Goal: Task Accomplishment & Management: Complete application form

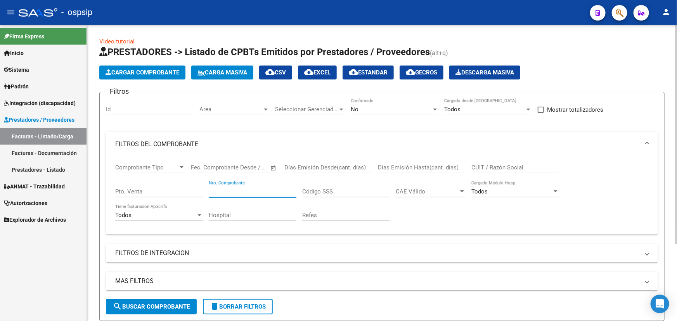
scroll to position [105, 0]
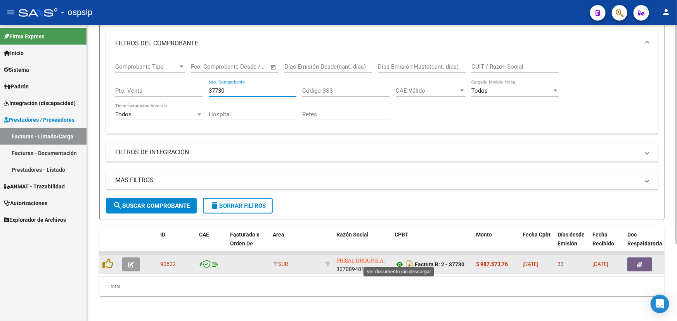
type input "37730"
click at [397, 260] on icon at bounding box center [400, 264] width 10 height 9
click at [134, 258] on button "button" at bounding box center [131, 265] width 18 height 14
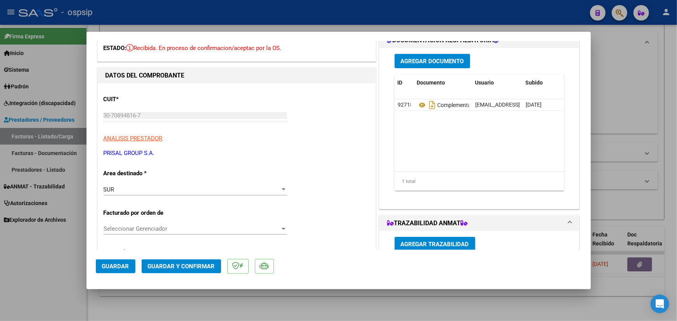
scroll to position [141, 0]
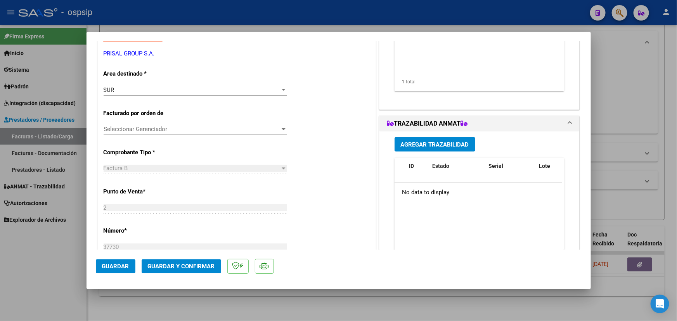
click at [426, 144] on span "Agregar Trazabilidad" at bounding box center [435, 144] width 68 height 7
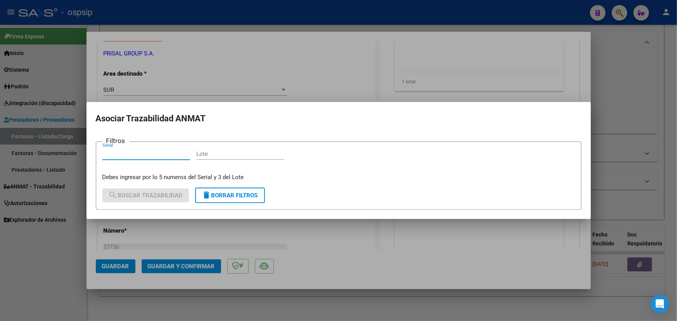
drag, startPoint x: 154, startPoint y: 149, endPoint x: 139, endPoint y: 155, distance: 16.1
paste input "111754FK52K2KT"
type input "111754FK52K2KT"
paste input "5F0066A"
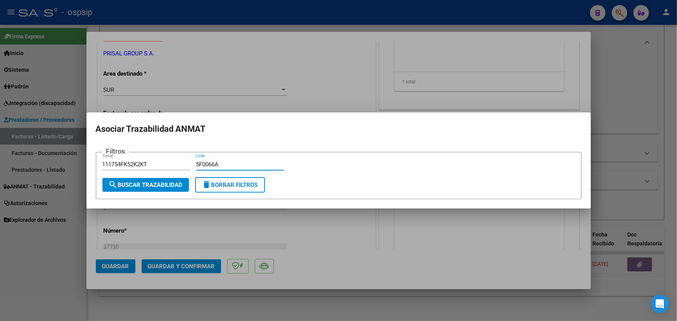
type input "5F0066A"
click at [170, 184] on span "search Buscar Trazabilidad" at bounding box center [146, 185] width 74 height 7
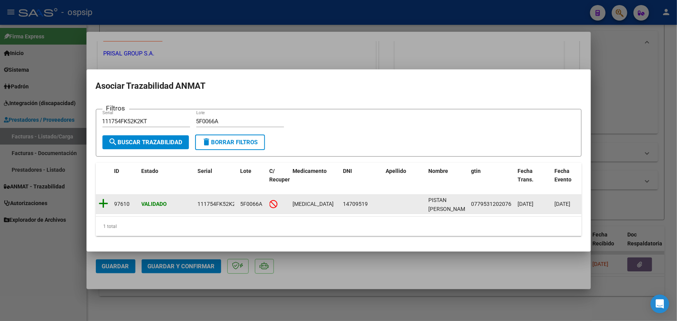
click at [103, 202] on icon at bounding box center [104, 203] width 10 height 11
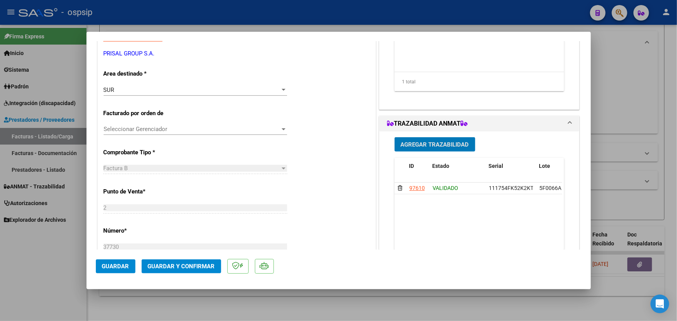
click at [440, 139] on button "Agregar Trazabilidad" at bounding box center [435, 144] width 81 height 14
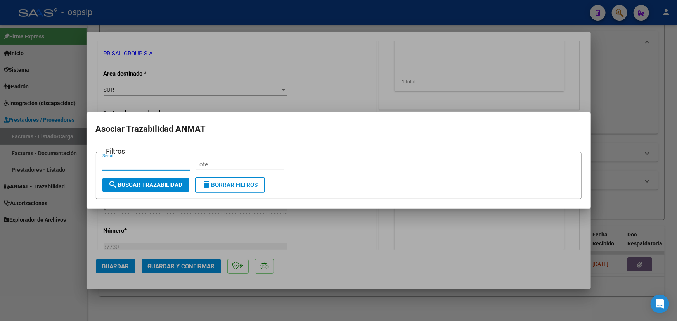
paste input "0362701584"
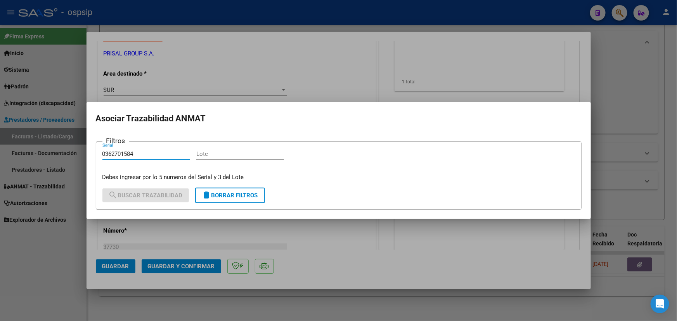
type input "0362701584"
click at [214, 154] on input "Lote" at bounding box center [240, 154] width 88 height 7
paste input "RT6GP49"
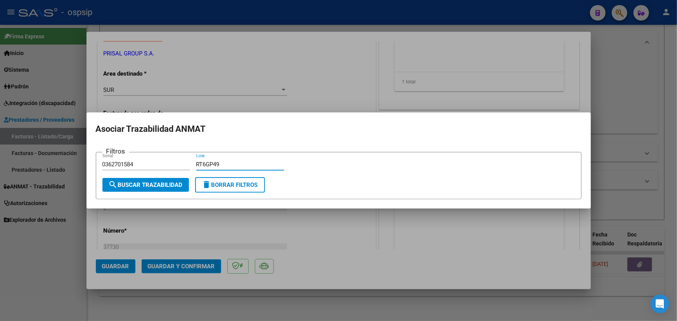
type input "RT6GP49"
click at [158, 193] on form "Filtros 0362701584 Serial RT6GP49 Lote search Buscar Trazabilidad delete Borrar…" at bounding box center [339, 176] width 486 height 48
click at [157, 189] on button "search Buscar Trazabilidad" at bounding box center [145, 185] width 87 height 14
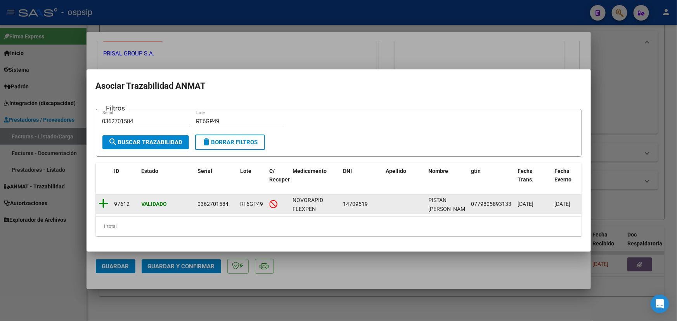
click at [105, 201] on icon at bounding box center [104, 203] width 10 height 11
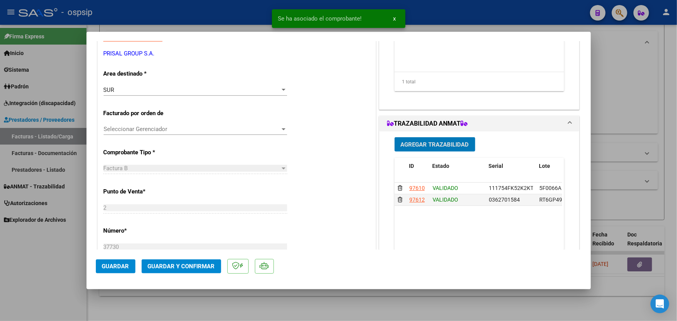
click at [177, 264] on span "Guardar y Confirmar" at bounding box center [181, 266] width 67 height 7
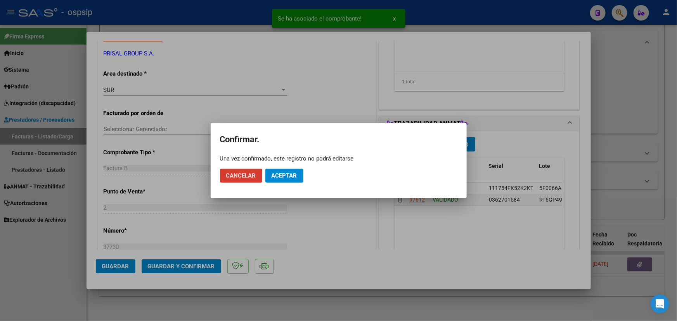
click at [277, 170] on button "Aceptar" at bounding box center [284, 176] width 38 height 14
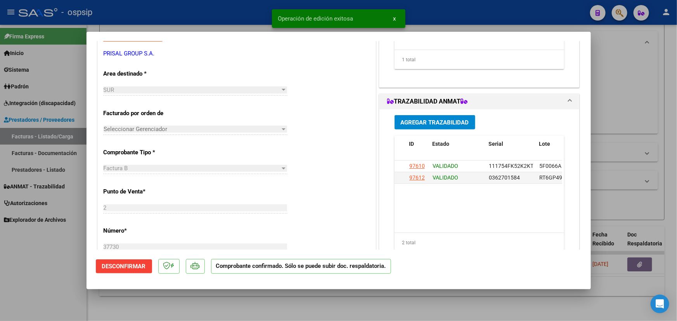
type input "$ 0,00"
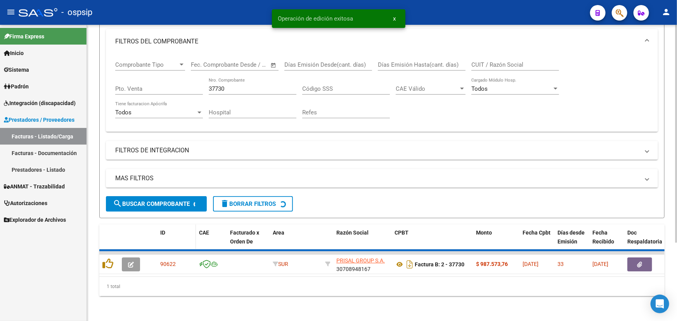
scroll to position [94, 0]
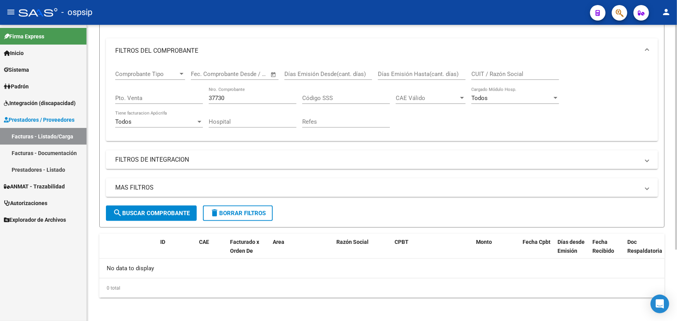
click at [229, 97] on input "37730" at bounding box center [253, 98] width 88 height 7
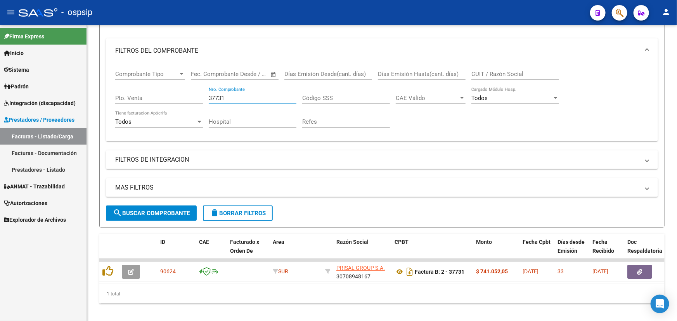
type input "37731"
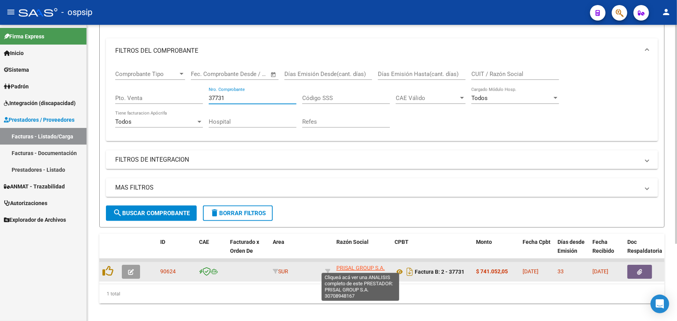
scroll to position [1, 0]
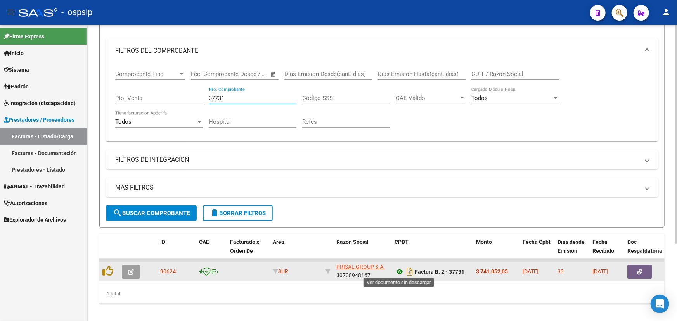
click at [399, 271] on icon at bounding box center [400, 271] width 10 height 9
click at [131, 270] on icon "button" at bounding box center [131, 272] width 6 height 6
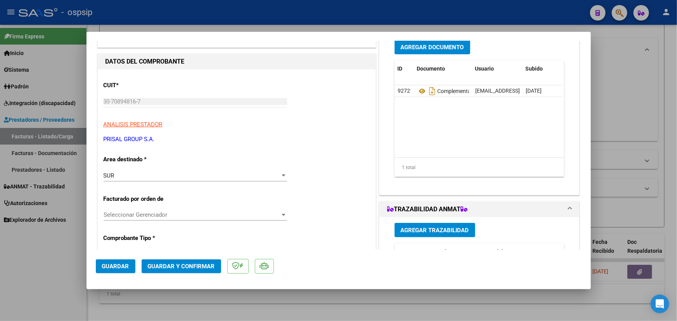
scroll to position [141, 0]
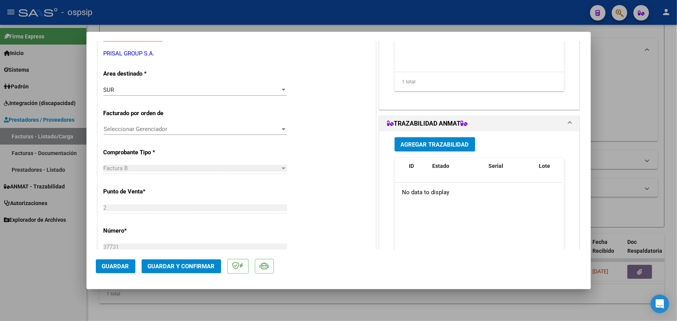
click at [425, 144] on span "Agregar Trazabilidad" at bounding box center [435, 144] width 68 height 7
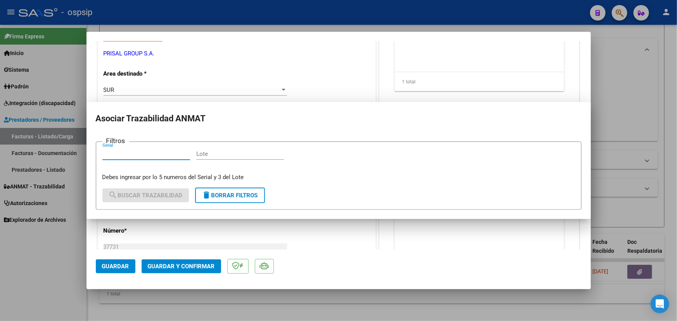
type input "$ 0,00"
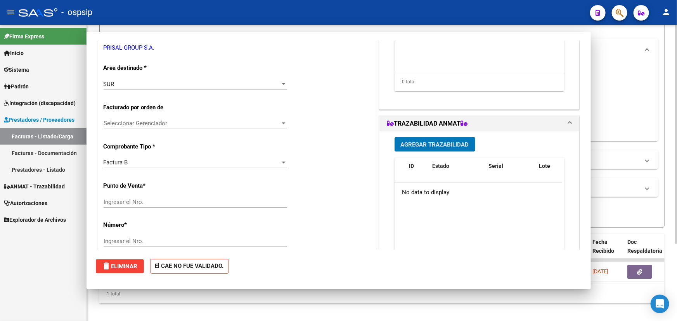
scroll to position [0, 0]
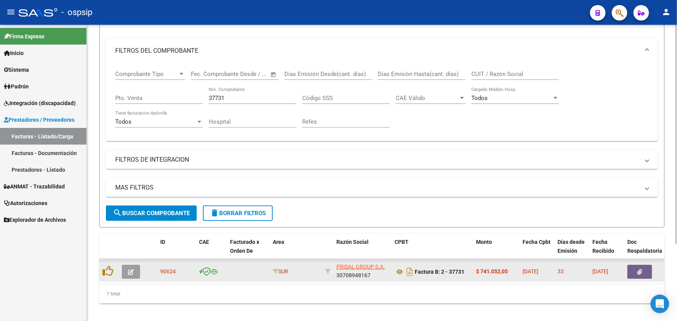
click at [133, 269] on icon "button" at bounding box center [131, 272] width 6 height 6
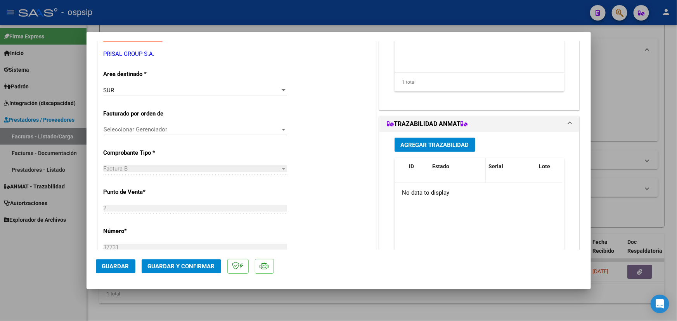
scroll to position [141, 0]
click at [433, 144] on span "Agregar Trazabilidad" at bounding box center [435, 144] width 68 height 7
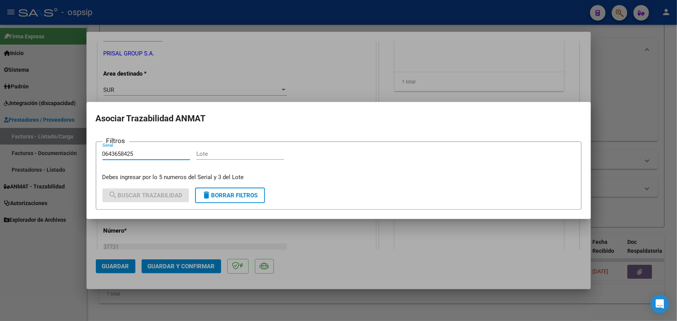
type input "0643658425"
paste input "RT6GS51"
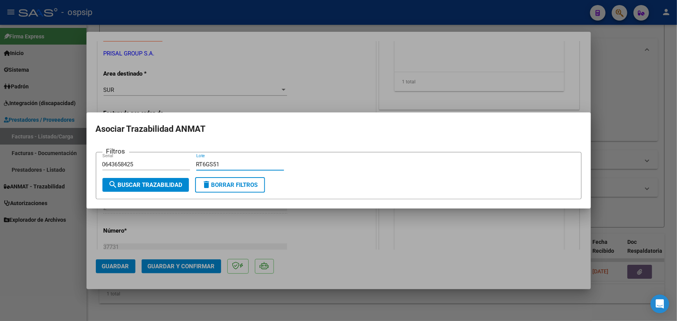
type input "RT6GS51"
click at [163, 185] on span "search Buscar Trazabilidad" at bounding box center [146, 185] width 74 height 7
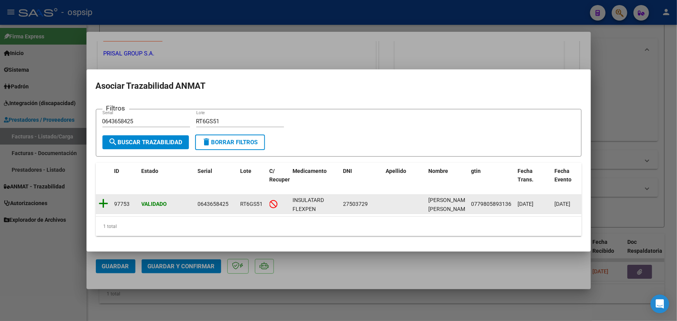
click at [101, 198] on icon at bounding box center [104, 203] width 10 height 11
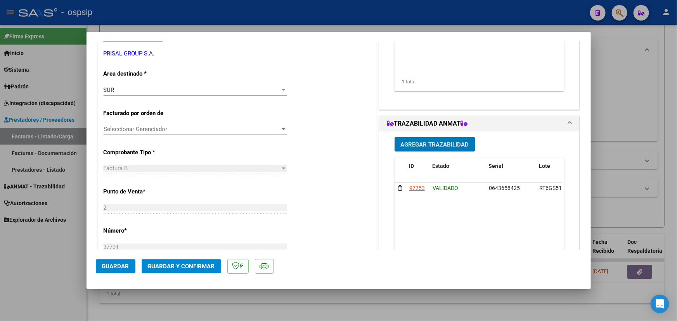
click at [450, 138] on button "Agregar Trazabilidad" at bounding box center [435, 144] width 81 height 14
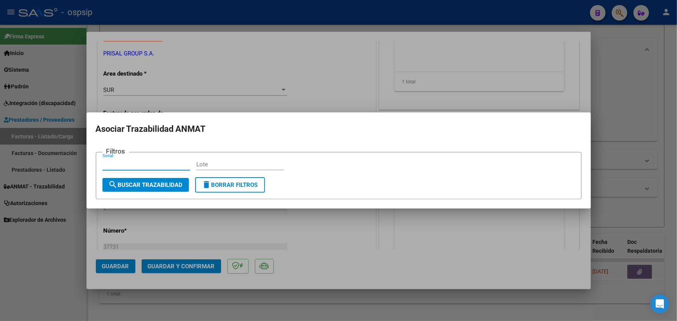
paste input "0688985377"
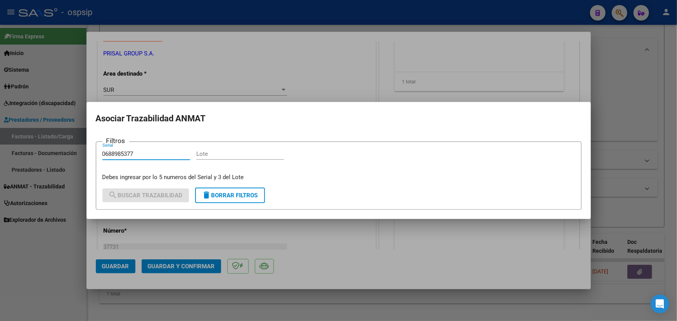
type input "0688985377"
paste input "RT6GS51"
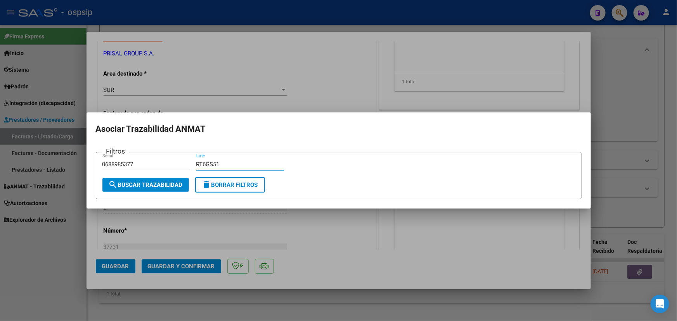
type input "RT6GS51"
click at [149, 186] on span "search Buscar Trazabilidad" at bounding box center [146, 185] width 74 height 7
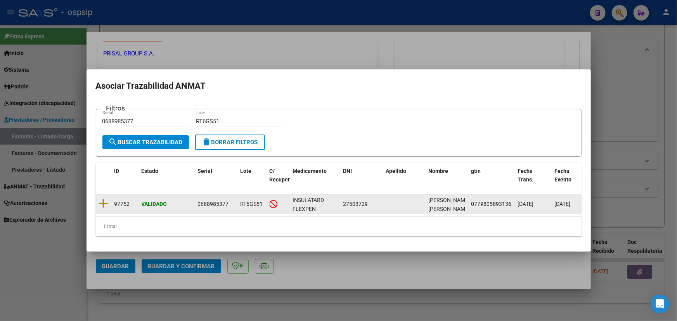
click at [97, 203] on datatable-body-cell at bounding box center [104, 204] width 16 height 19
click at [104, 202] on icon at bounding box center [104, 203] width 10 height 11
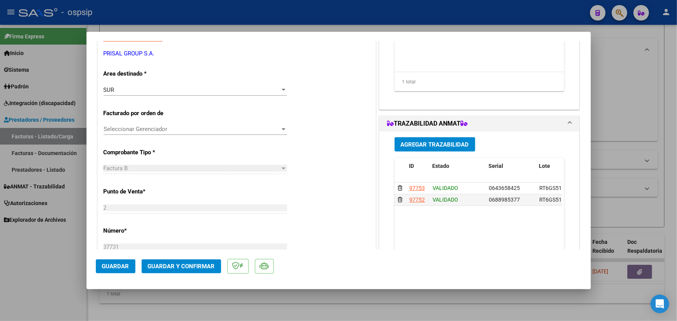
click at [437, 136] on div "Agregar Trazabilidad ID Estado Serial Lote C/ Rec Apellido Nombre DNI Medicamen…" at bounding box center [480, 209] width 182 height 155
click at [435, 142] on span "Agregar Trazabilidad" at bounding box center [435, 144] width 68 height 7
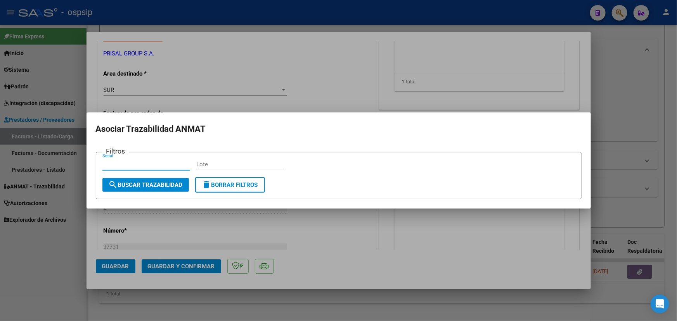
paste input "0354306680"
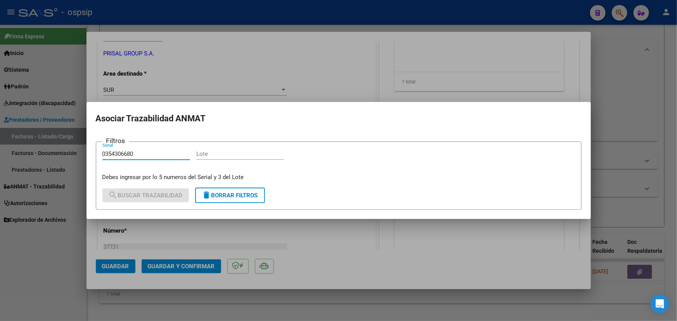
type input "0354306680"
paste input "RT6GP49"
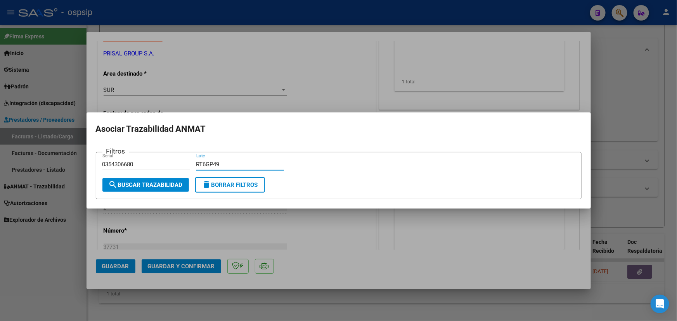
type input "RT6GP49"
click at [171, 185] on span "search Buscar Trazabilidad" at bounding box center [146, 185] width 74 height 7
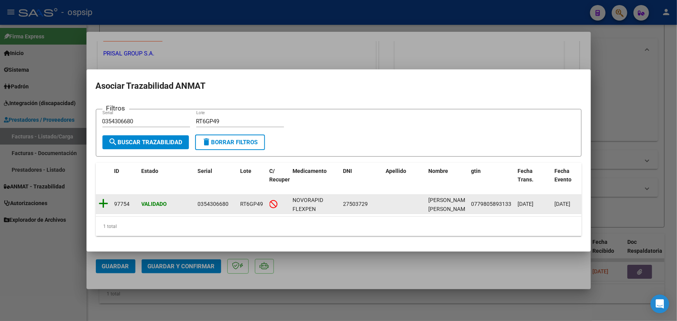
click at [102, 200] on icon at bounding box center [104, 203] width 10 height 11
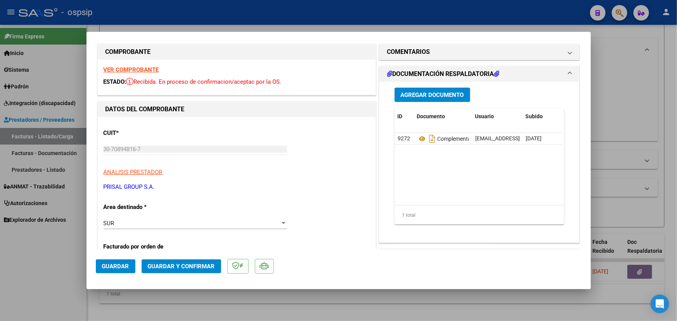
scroll to position [0, 0]
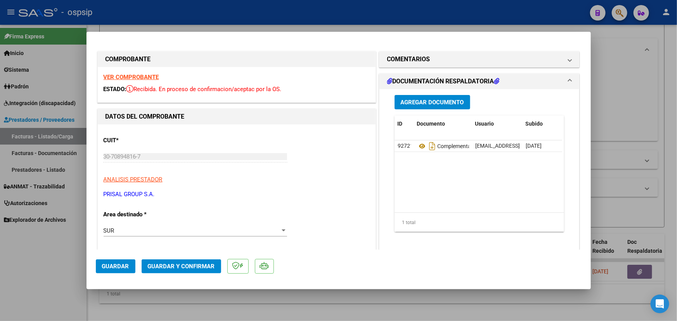
click at [199, 265] on span "Guardar y Confirmar" at bounding box center [181, 266] width 67 height 7
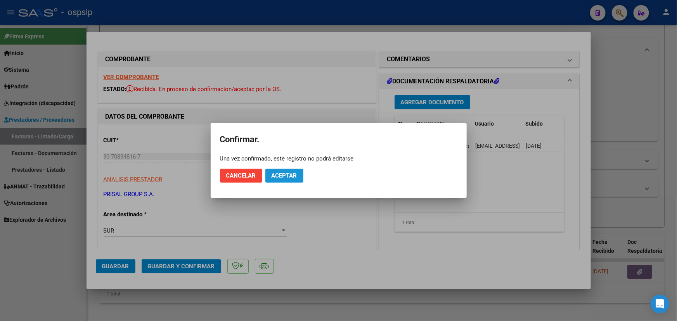
click at [300, 176] on button "Aceptar" at bounding box center [284, 176] width 38 height 14
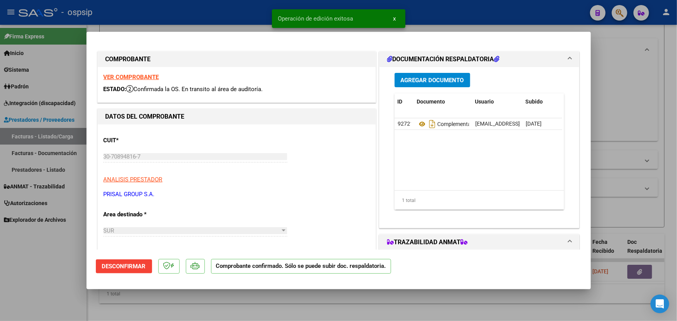
type input "$ 0,00"
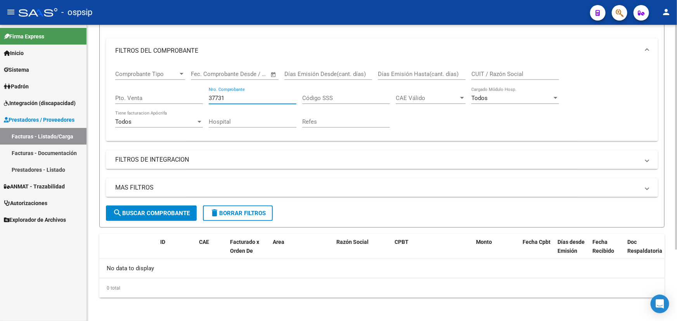
click at [217, 97] on input "37731" at bounding box center [253, 98] width 88 height 7
drag, startPoint x: 259, startPoint y: 88, endPoint x: 257, endPoint y: 93, distance: 4.7
click at [259, 89] on div "37731 Nro. Comprobante" at bounding box center [253, 95] width 88 height 17
click at [258, 97] on input "37731" at bounding box center [253, 98] width 88 height 7
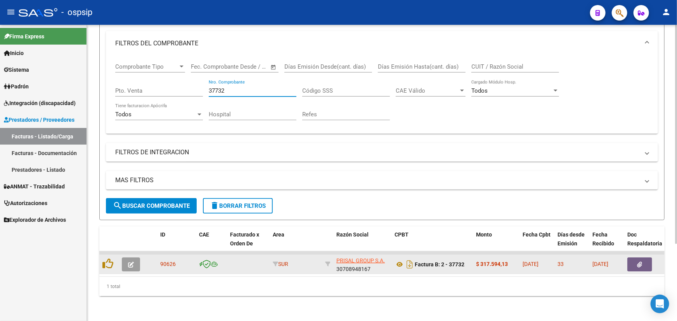
scroll to position [105, 0]
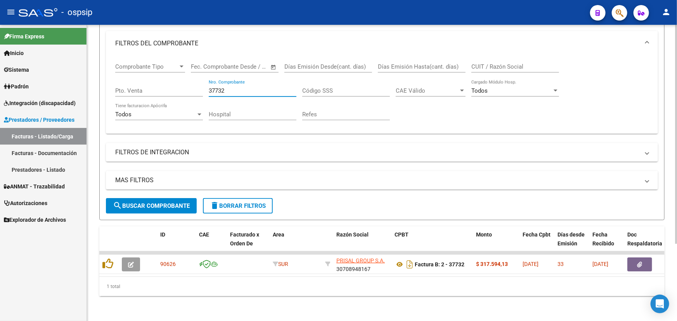
type input "37732"
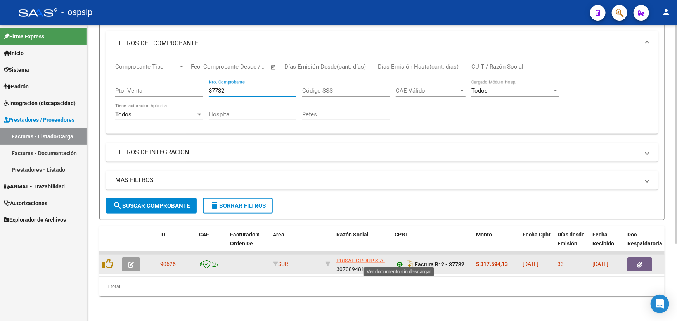
click at [397, 261] on icon at bounding box center [400, 264] width 10 height 9
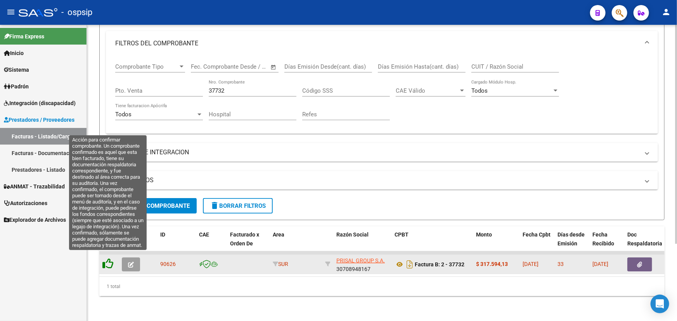
click at [108, 258] on icon at bounding box center [107, 263] width 11 height 11
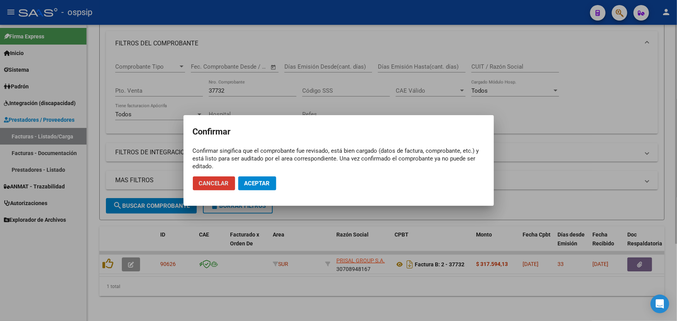
drag, startPoint x: 259, startPoint y: 181, endPoint x: 520, endPoint y: 114, distance: 270.0
click at [259, 180] on span "Aceptar" at bounding box center [257, 183] width 26 height 7
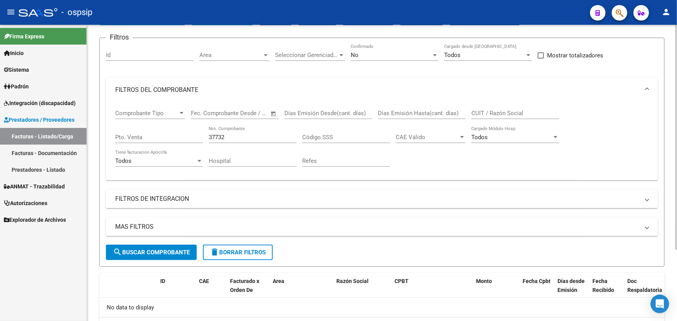
scroll to position [0, 0]
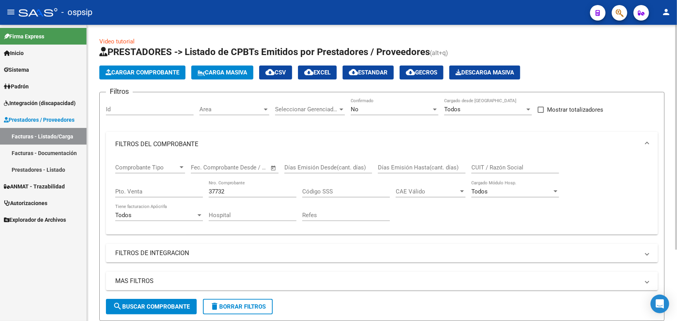
click at [424, 108] on div "No" at bounding box center [391, 109] width 81 height 7
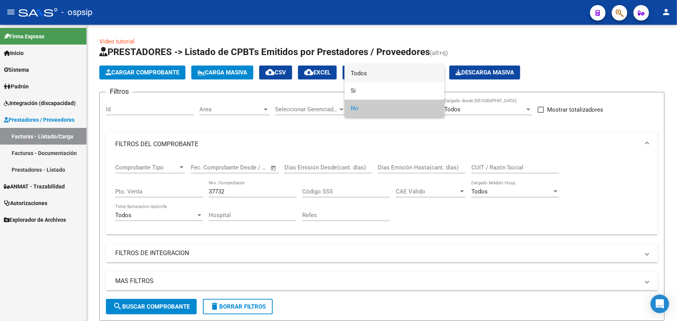
click at [423, 80] on span "Todos" at bounding box center [395, 73] width 88 height 17
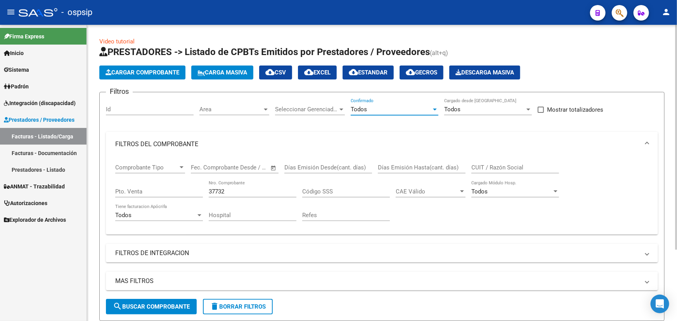
click at [160, 314] on form "Filtros Id Area Area Seleccionar Gerenciador Seleccionar Gerenciador Todos Conf…" at bounding box center [381, 206] width 565 height 229
click at [163, 310] on button "search Buscar Comprobante" at bounding box center [151, 307] width 91 height 16
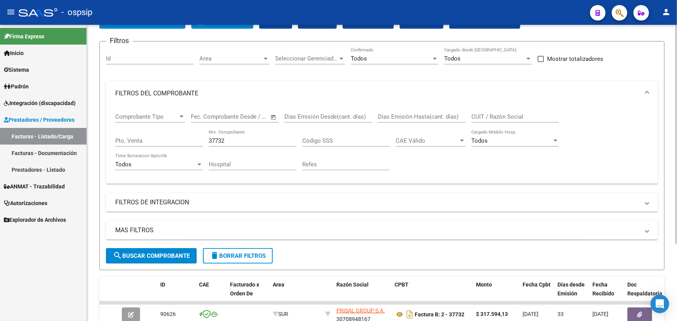
scroll to position [105, 0]
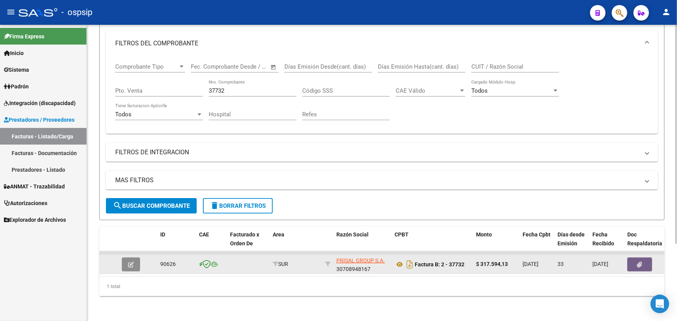
click at [139, 258] on button "button" at bounding box center [131, 265] width 18 height 14
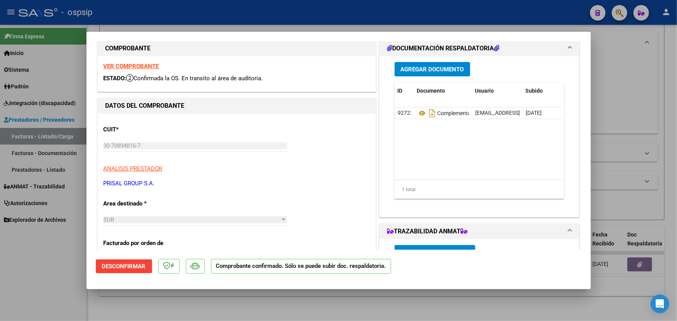
scroll to position [0, 0]
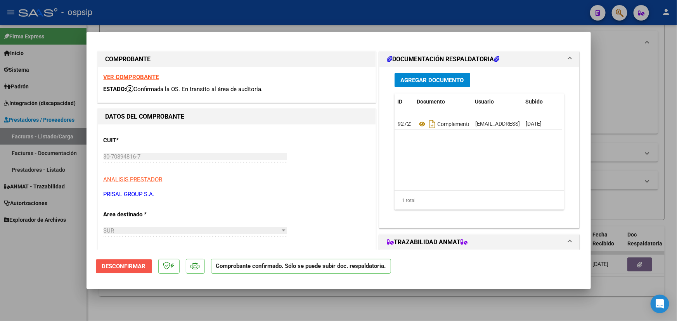
click at [120, 265] on span "Desconfirmar" at bounding box center [124, 266] width 44 height 7
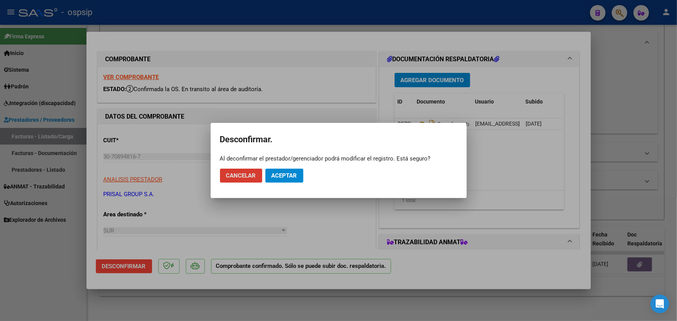
click at [287, 175] on span "Aceptar" at bounding box center [285, 175] width 26 height 7
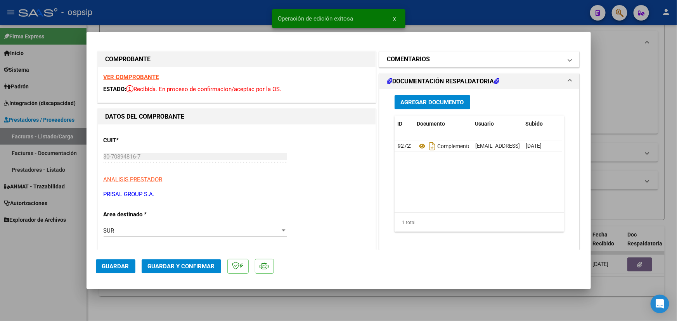
drag, startPoint x: 450, startPoint y: 58, endPoint x: 442, endPoint y: 83, distance: 25.6
click at [450, 59] on mat-panel-title "COMENTARIOS" at bounding box center [474, 59] width 175 height 9
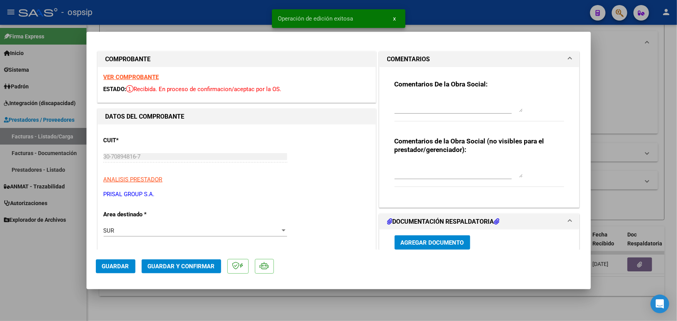
click at [427, 159] on div "Comentarios de la Obra Social (no visibles para el prestador/gerenciador):" at bounding box center [480, 166] width 170 height 59
click at [416, 170] on textarea at bounding box center [459, 170] width 128 height 16
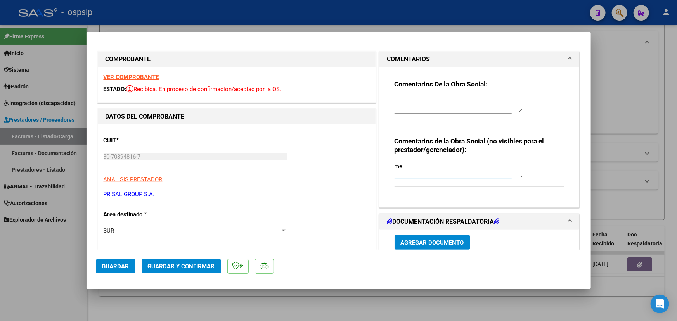
type textarea "m"
type textarea "MEDICACION NO TRAZABLE"
click at [175, 272] on button "Guardar y Confirmar" at bounding box center [182, 267] width 80 height 14
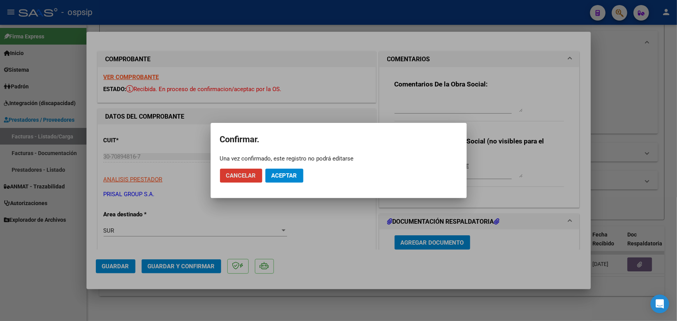
click at [277, 173] on span "Aceptar" at bounding box center [285, 175] width 26 height 7
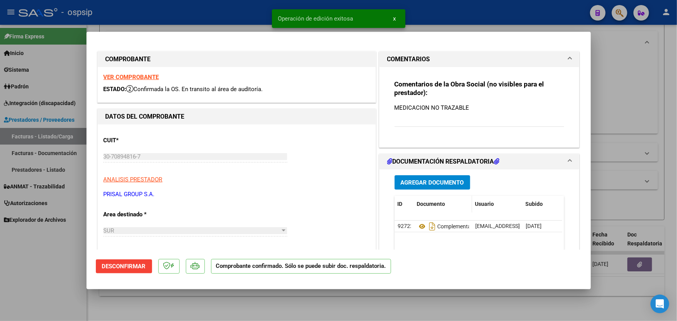
type input "$ 0,00"
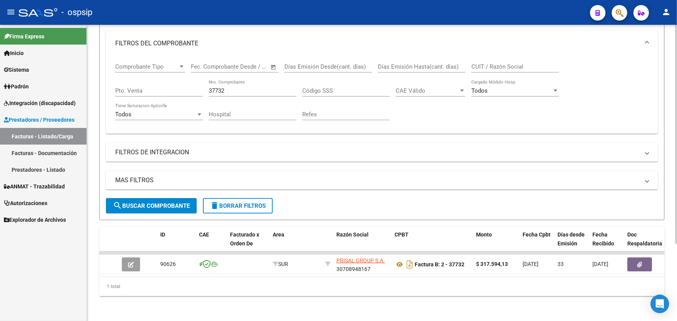
click at [239, 80] on div "37732 Nro. Comprobante" at bounding box center [253, 88] width 88 height 17
type input "37736"
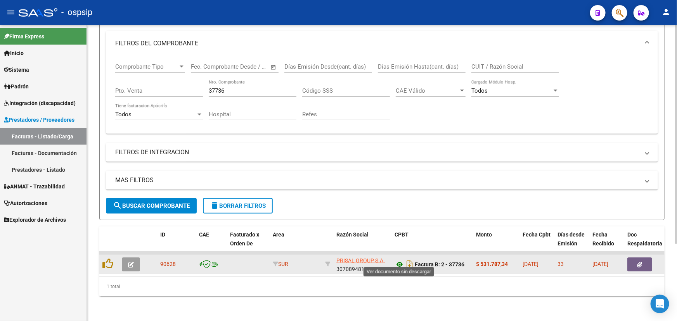
click at [398, 260] on icon at bounding box center [400, 264] width 10 height 9
click at [133, 262] on icon "button" at bounding box center [131, 265] width 6 height 6
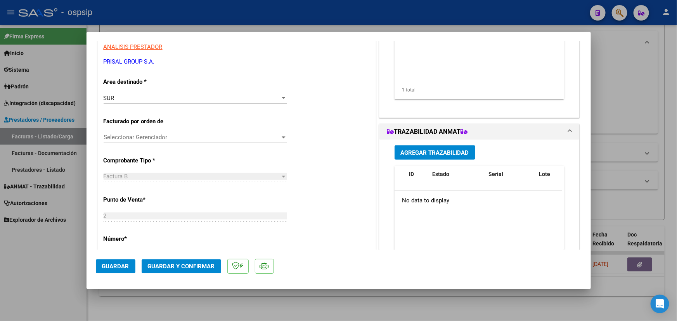
scroll to position [141, 0]
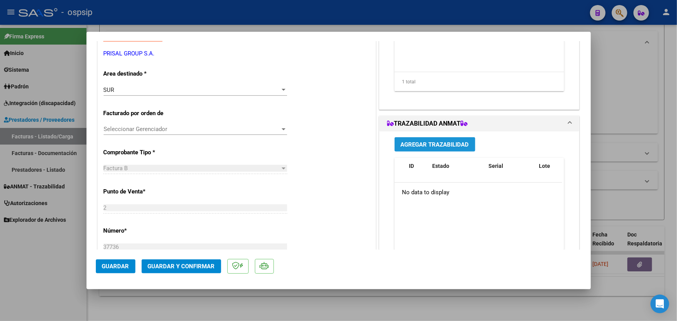
click at [422, 151] on button "Agregar Trazabilidad" at bounding box center [435, 144] width 81 height 14
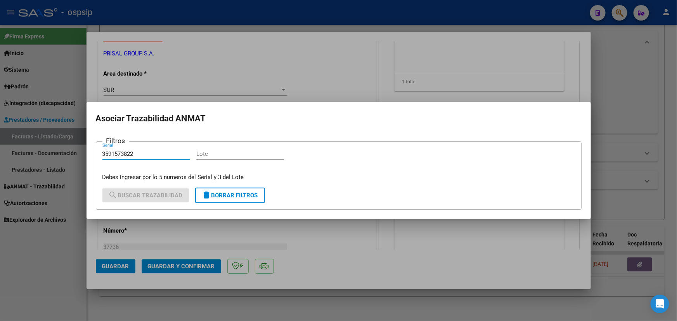
type input "3591573822"
paste input "7905"
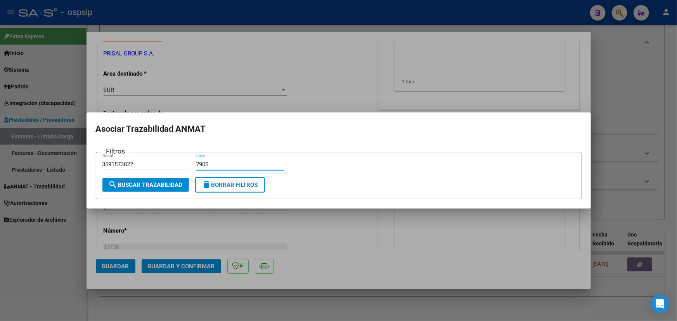
type input "7905"
click at [156, 187] on span "search Buscar Trazabilidad" at bounding box center [146, 185] width 74 height 7
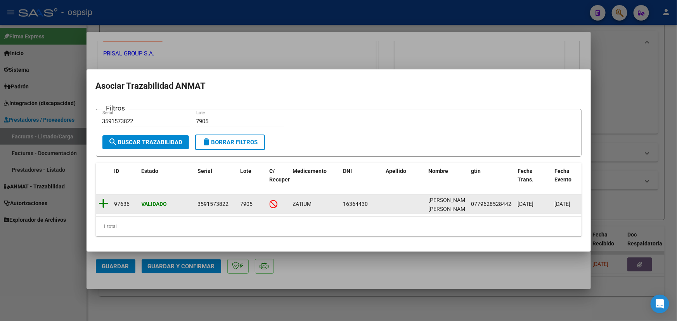
click at [103, 198] on icon at bounding box center [104, 203] width 10 height 11
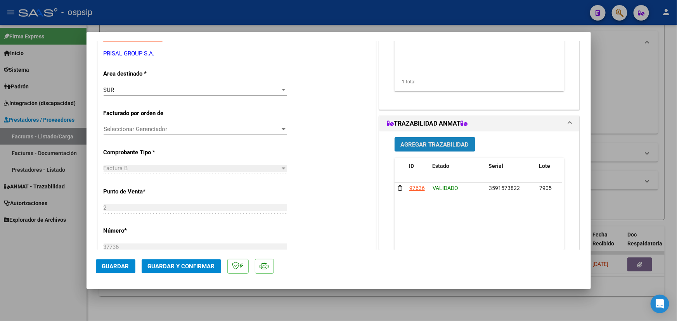
click at [423, 141] on span "Agregar Trazabilidad" at bounding box center [435, 144] width 68 height 7
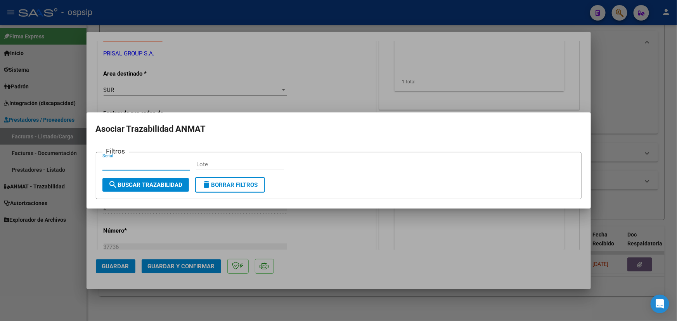
drag, startPoint x: 106, startPoint y: 160, endPoint x: 114, endPoint y: 166, distance: 9.9
click at [114, 166] on input "Serial" at bounding box center [146, 164] width 88 height 7
paste input "111754FK53FACH"
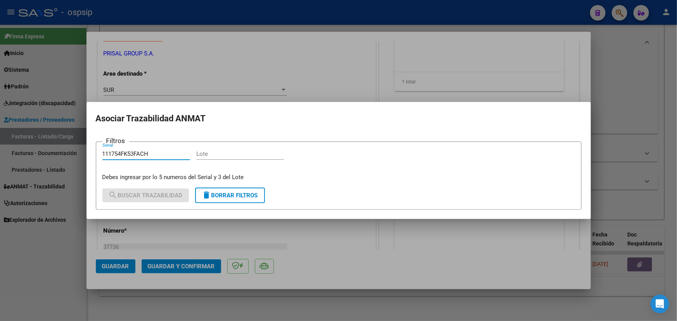
type input "111754FK53FACH"
paste input "5F0066A"
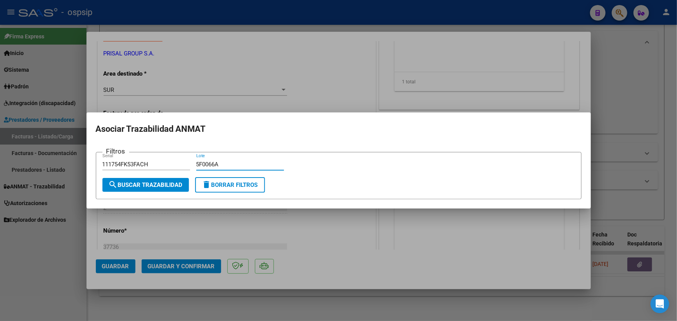
type input "5F0066A"
click at [142, 182] on span "search Buscar Trazabilidad" at bounding box center [146, 185] width 74 height 7
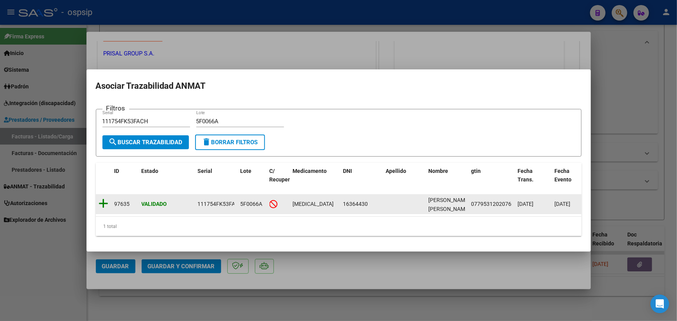
click at [99, 202] on icon at bounding box center [104, 203] width 10 height 11
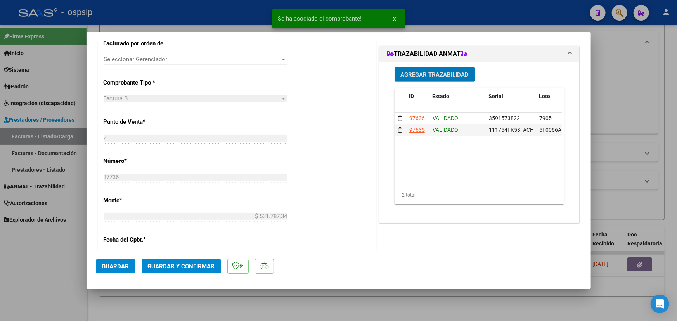
scroll to position [211, 0]
click at [163, 264] on span "Guardar y Confirmar" at bounding box center [181, 266] width 67 height 7
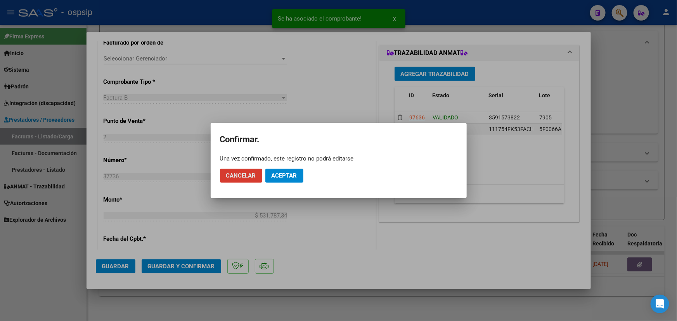
click at [283, 171] on button "Aceptar" at bounding box center [284, 176] width 38 height 14
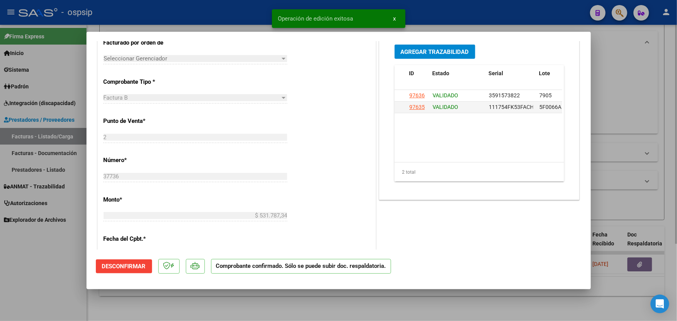
type input "$ 0,00"
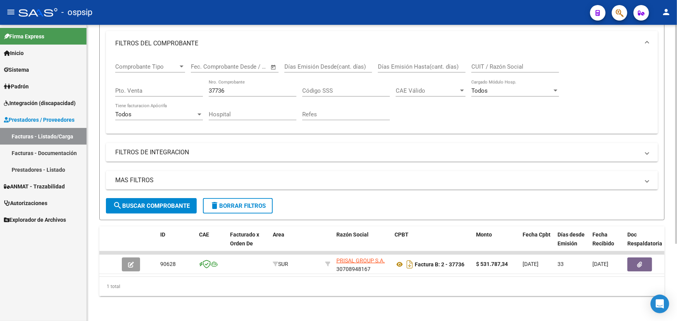
click at [230, 87] on input "37736" at bounding box center [253, 90] width 88 height 7
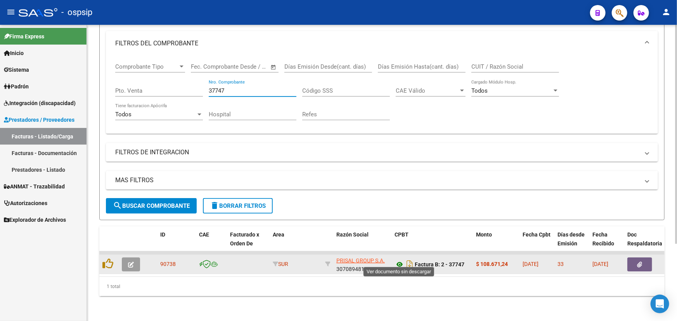
click at [396, 260] on icon at bounding box center [400, 264] width 10 height 9
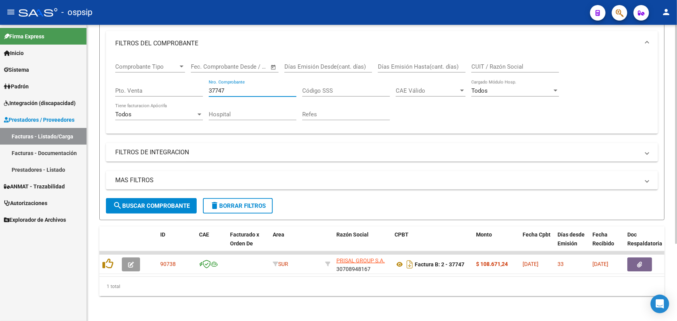
click at [230, 88] on input "37747" at bounding box center [253, 90] width 88 height 7
type input "37737"
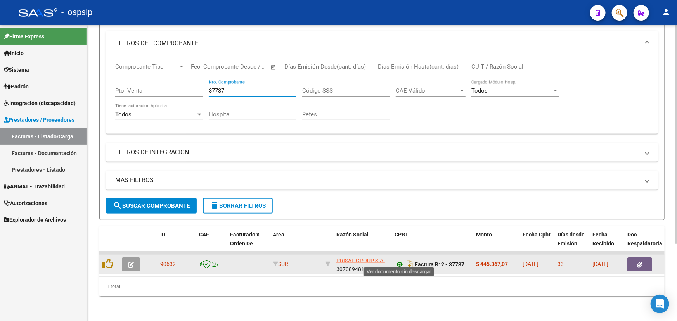
click at [400, 260] on icon at bounding box center [400, 264] width 10 height 9
click at [634, 258] on button "button" at bounding box center [639, 265] width 25 height 14
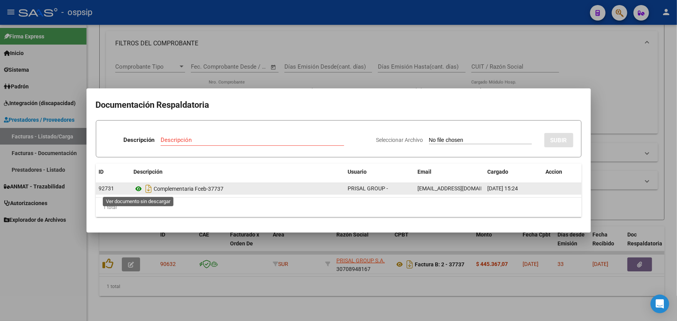
click at [140, 189] on icon at bounding box center [139, 188] width 10 height 9
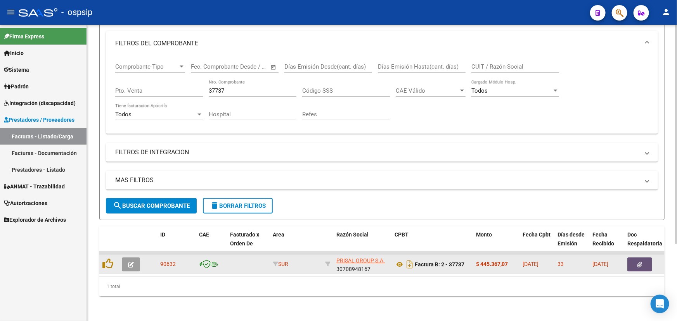
click at [132, 262] on icon "button" at bounding box center [131, 265] width 6 height 6
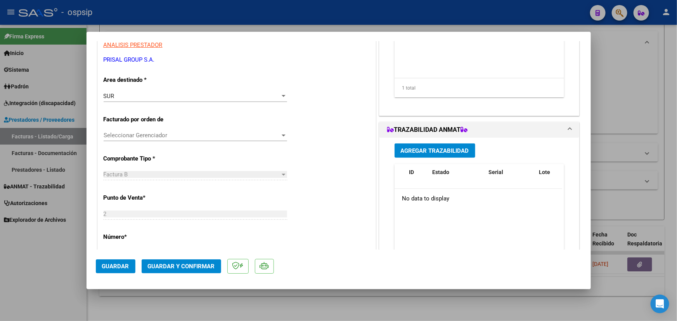
scroll to position [141, 0]
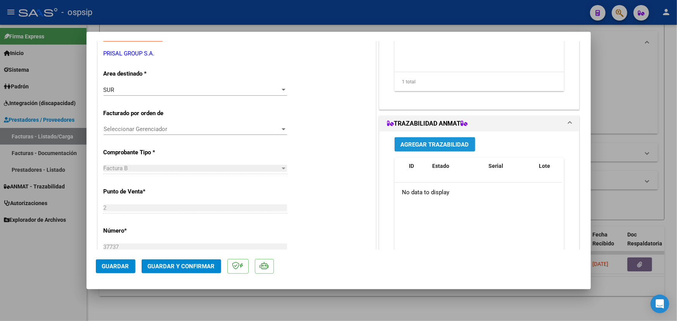
click at [429, 143] on span "Agregar Trazabilidad" at bounding box center [435, 144] width 68 height 7
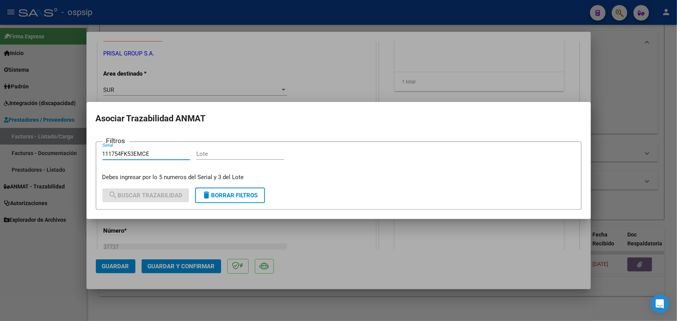
type input "111754FK53EMCE"
paste input "5F0066A"
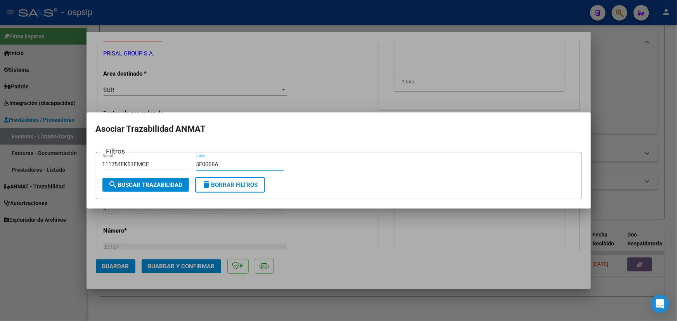
type input "5F0066A"
click at [174, 185] on span "search Buscar Trazabilidad" at bounding box center [146, 185] width 74 height 7
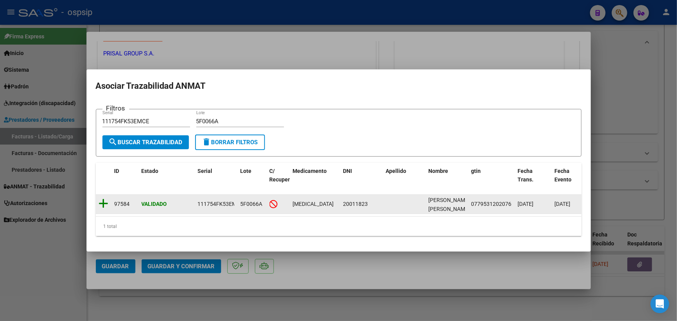
click at [104, 199] on icon at bounding box center [104, 203] width 10 height 11
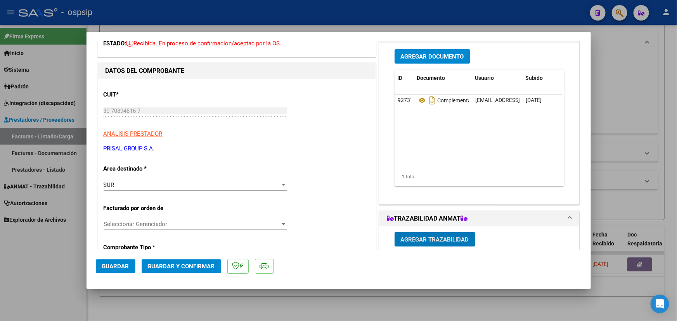
scroll to position [35, 0]
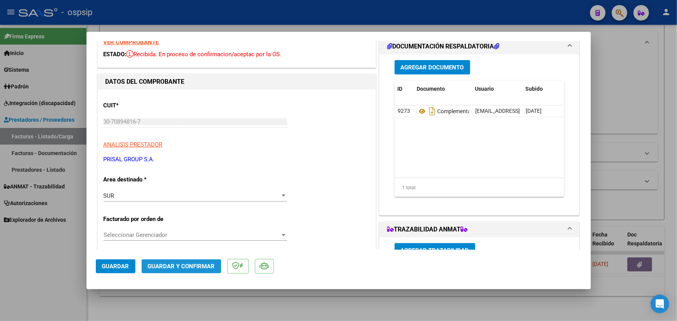
click at [186, 268] on span "Guardar y Confirmar" at bounding box center [181, 266] width 67 height 7
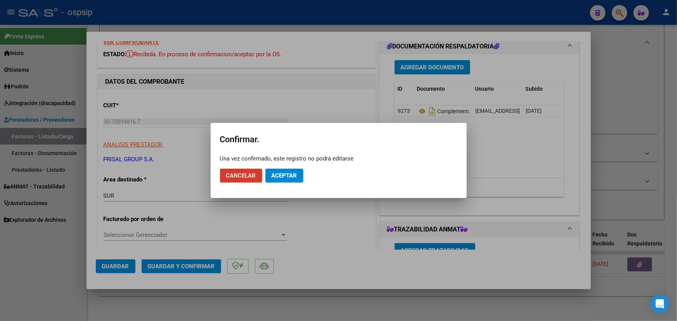
click at [286, 172] on span "Aceptar" at bounding box center [285, 175] width 26 height 7
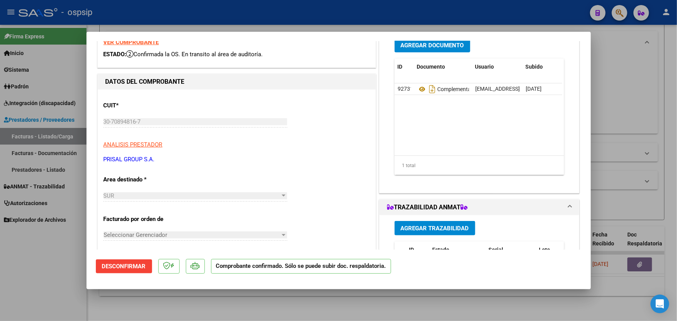
type input "$ 0,00"
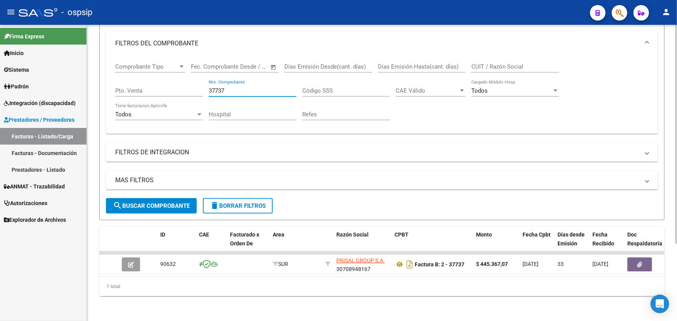
click at [248, 87] on input "37737" at bounding box center [253, 90] width 88 height 7
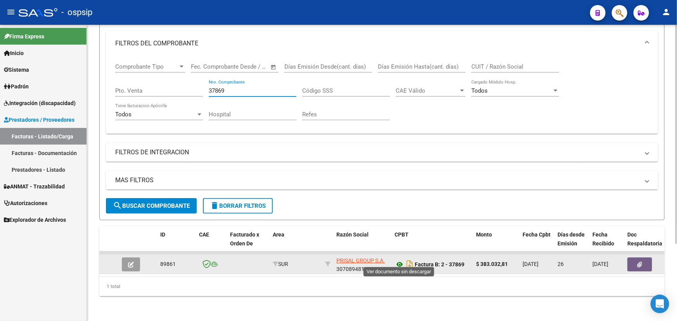
click at [398, 260] on icon at bounding box center [400, 264] width 10 height 9
click at [399, 260] on icon at bounding box center [400, 264] width 10 height 9
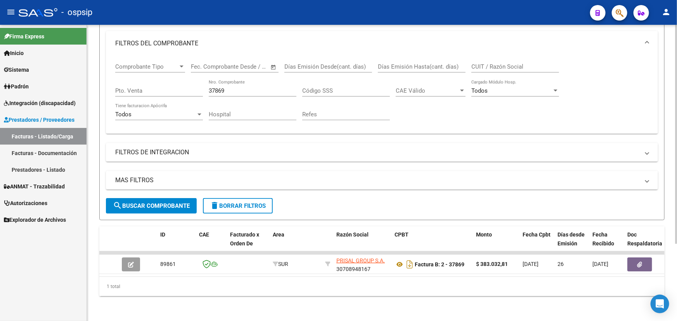
click at [219, 87] on input "37869" at bounding box center [253, 90] width 88 height 7
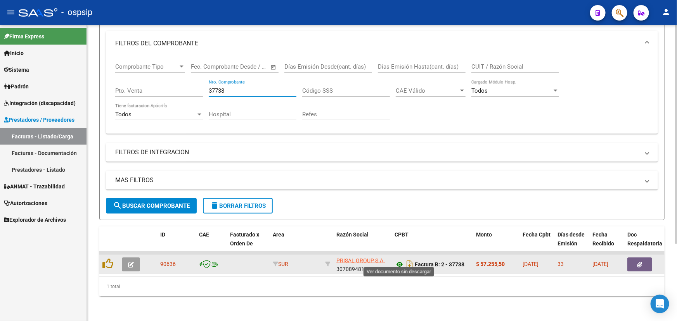
type input "37738"
click at [397, 260] on icon at bounding box center [400, 264] width 10 height 9
click at [133, 262] on icon "button" at bounding box center [131, 265] width 6 height 6
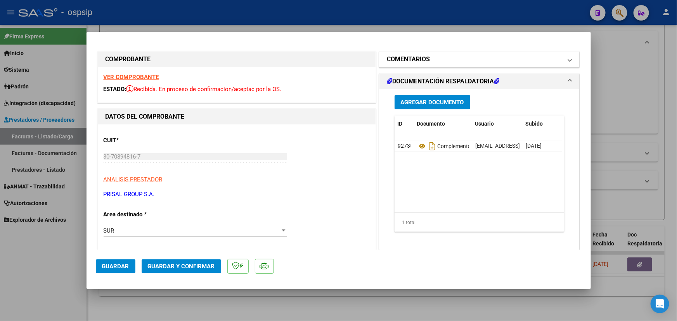
click at [442, 64] on mat-expansion-panel-header "COMENTARIOS" at bounding box center [480, 60] width 200 height 16
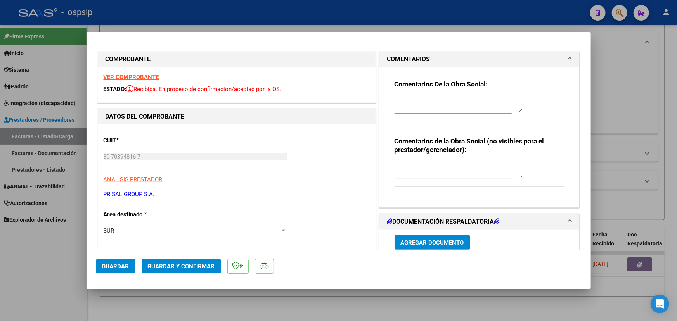
click at [446, 167] on textarea at bounding box center [459, 170] width 128 height 16
click at [439, 166] on textarea "MEDICACION NO TRAZABLE" at bounding box center [459, 170] width 128 height 16
click at [458, 164] on textarea "MEDICACION NO TRAZABLE" at bounding box center [459, 170] width 128 height 16
click at [458, 165] on textarea "MEDICACION NO TRAZABLE" at bounding box center [459, 170] width 128 height 16
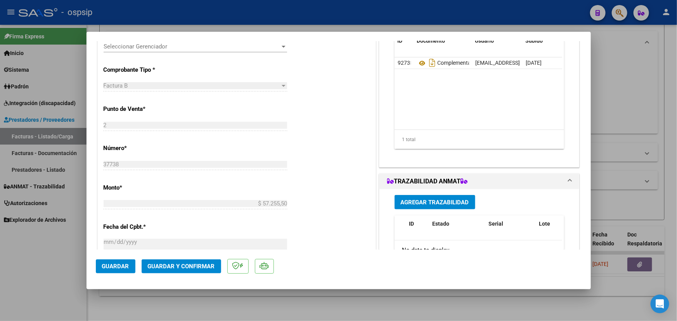
scroll to position [211, 0]
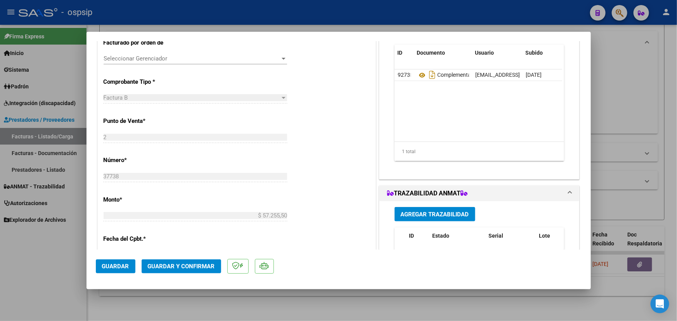
type textarea "MEDICACION NO OBLIGA TRAZA"
click at [178, 267] on span "Guardar y Confirmar" at bounding box center [181, 266] width 67 height 7
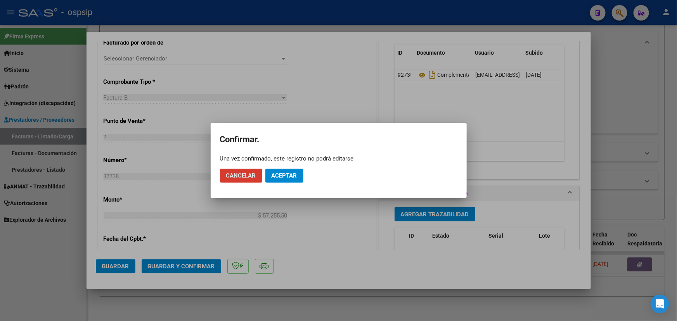
click at [293, 159] on div "Una vez confirmado, este registro no podrá editarse" at bounding box center [338, 159] width 237 height 8
drag, startPoint x: 291, startPoint y: 179, endPoint x: 321, endPoint y: 159, distance: 35.5
click at [291, 178] on button "Aceptar" at bounding box center [284, 176] width 38 height 14
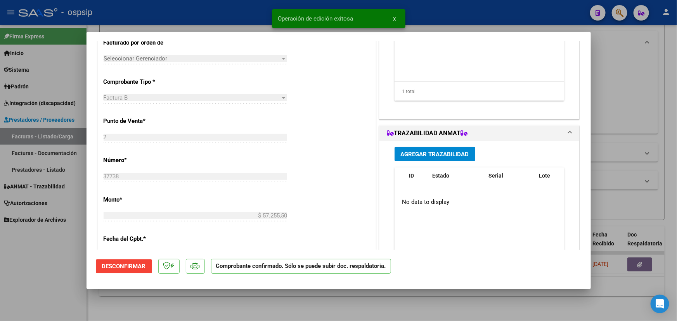
type input "$ 0,00"
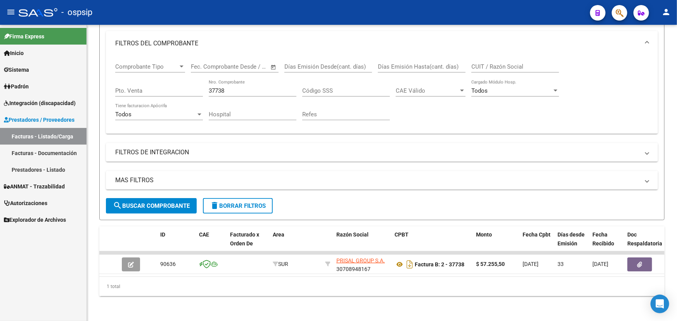
click at [666, 10] on mat-icon "person" at bounding box center [666, 11] width 9 height 9
click at [655, 49] on button "exit_to_app Salir" at bounding box center [650, 51] width 47 height 19
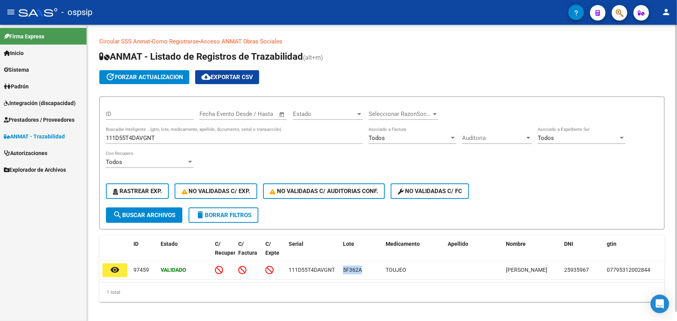
scroll to position [9, 0]
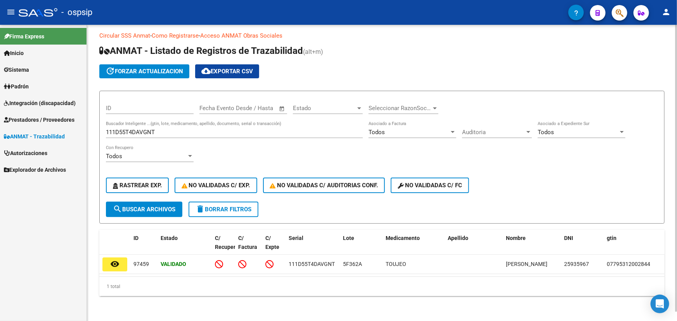
click at [134, 129] on input "111D55T4DAVGNT" at bounding box center [234, 132] width 257 height 7
paste input "754FK52K2K"
click at [156, 206] on span "search Buscar Archivos" at bounding box center [144, 209] width 62 height 7
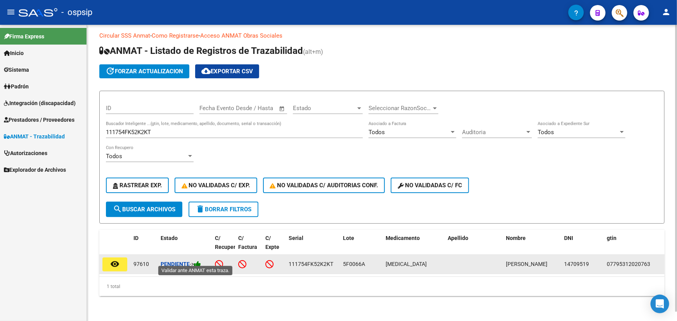
click at [199, 261] on icon at bounding box center [197, 264] width 7 height 7
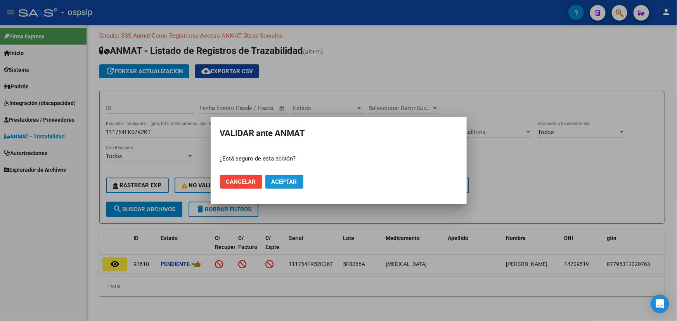
click at [276, 180] on span "Aceptar" at bounding box center [285, 182] width 26 height 7
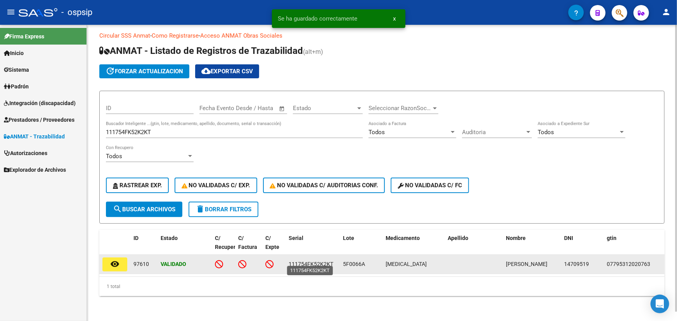
click at [322, 261] on span "111754FK52K2KT" at bounding box center [311, 264] width 45 height 6
copy span "111754FK52K2KT"
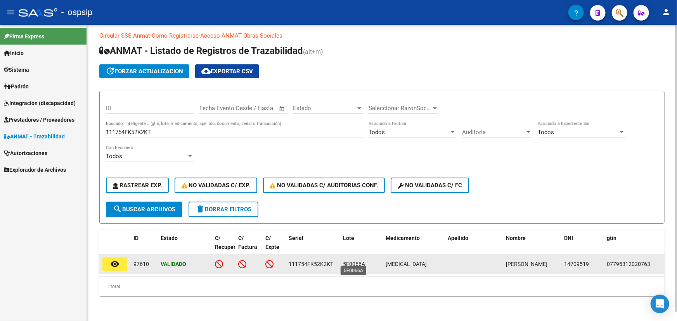
click at [355, 261] on span "5F0066A" at bounding box center [354, 264] width 22 height 6
copy span "5F0066A"
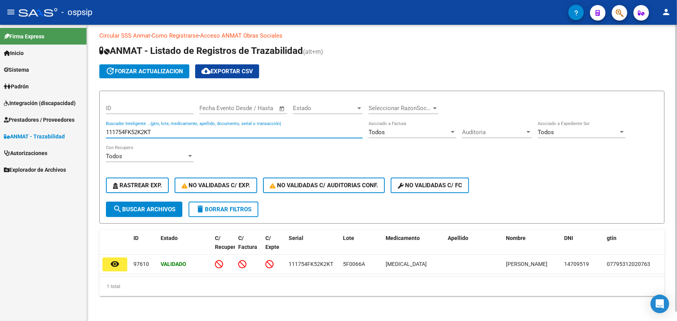
click at [130, 129] on input "111754FK52K2KT" at bounding box center [234, 132] width 257 height 7
paste input "0362701584"
click at [144, 206] on span "search Buscar Archivos" at bounding box center [144, 209] width 62 height 7
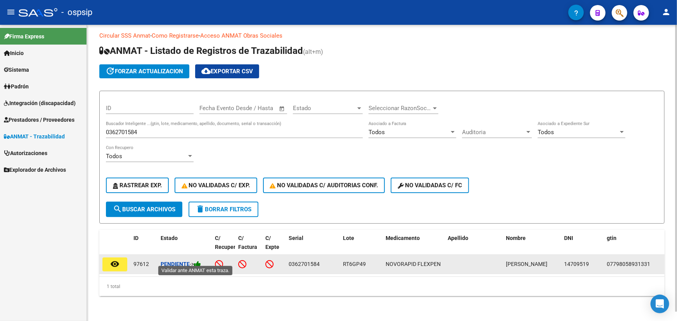
click at [199, 261] on icon at bounding box center [197, 264] width 7 height 7
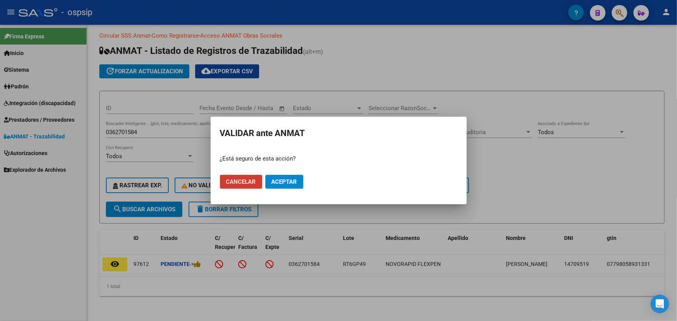
click at [276, 181] on span "Aceptar" at bounding box center [285, 182] width 26 height 7
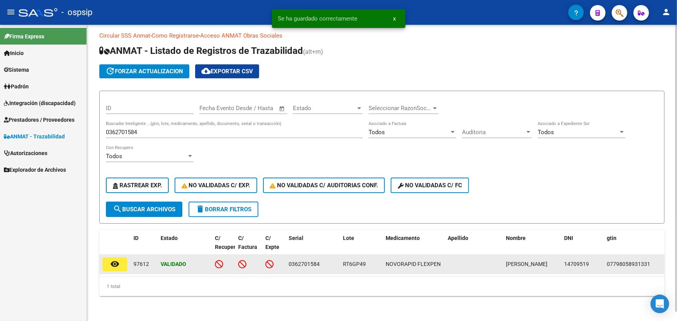
click at [349, 261] on span "RT6GP49" at bounding box center [354, 264] width 23 height 6
copy span "RT6GP49"
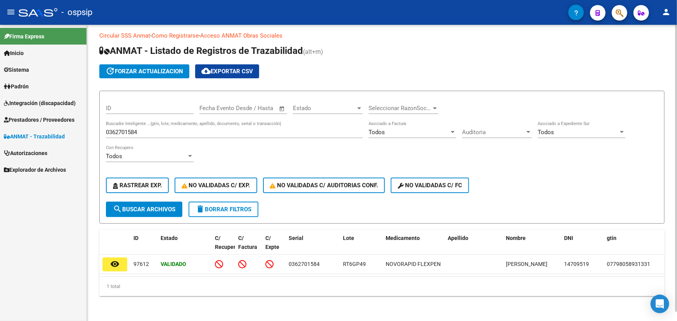
click at [124, 129] on input "0362701584" at bounding box center [234, 132] width 257 height 7
paste input "643658425"
click at [149, 206] on span "search Buscar Archivos" at bounding box center [144, 209] width 62 height 7
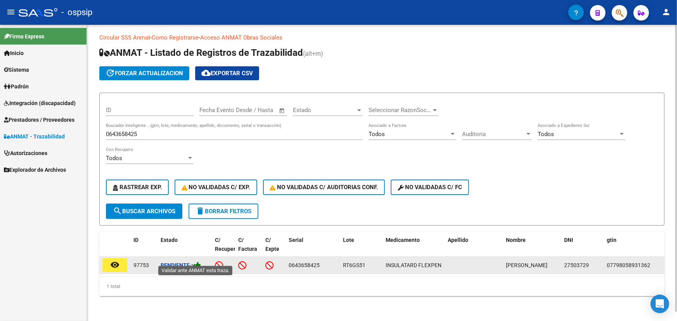
click at [200, 262] on icon at bounding box center [197, 265] width 7 height 7
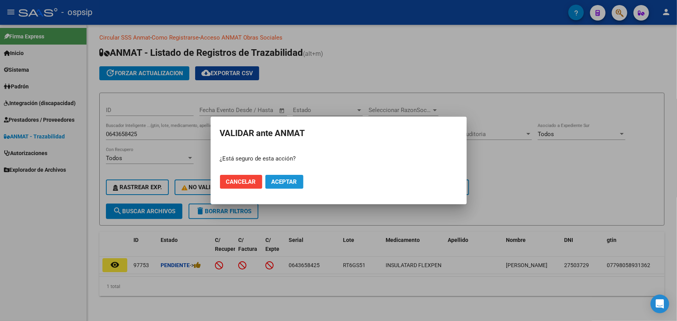
click at [283, 180] on span "Aceptar" at bounding box center [285, 182] width 26 height 7
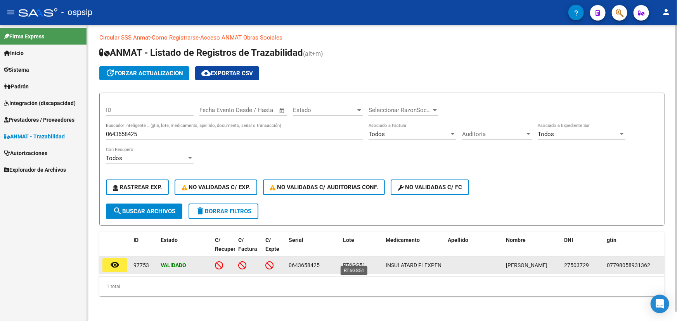
click at [357, 262] on span "RT6GS51" at bounding box center [354, 265] width 23 height 6
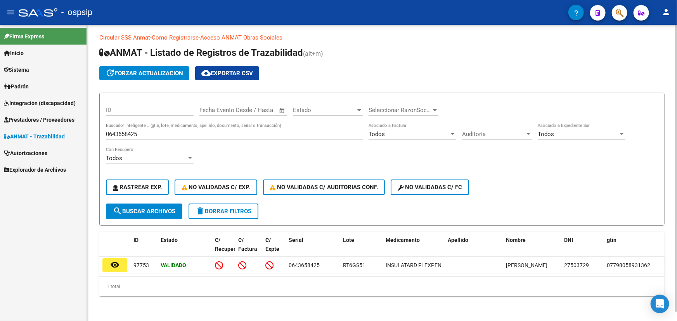
click at [125, 131] on input "0643658425" at bounding box center [234, 134] width 257 height 7
click at [124, 131] on input "0643658425" at bounding box center [234, 134] width 257 height 7
paste input "88985377"
click at [144, 208] on span "search Buscar Archivos" at bounding box center [144, 211] width 62 height 7
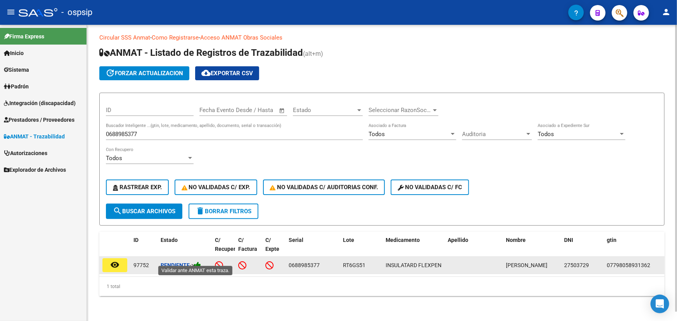
click at [201, 262] on icon at bounding box center [197, 265] width 7 height 7
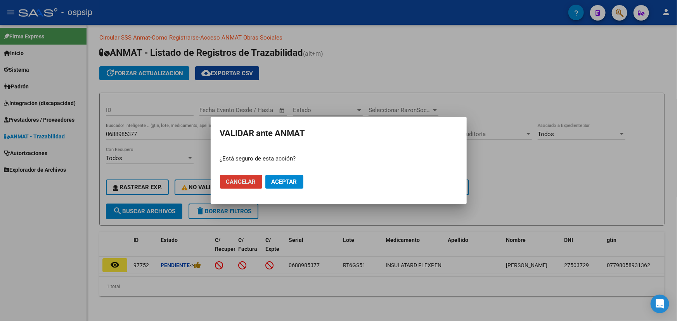
click at [299, 184] on button "Aceptar" at bounding box center [284, 182] width 38 height 14
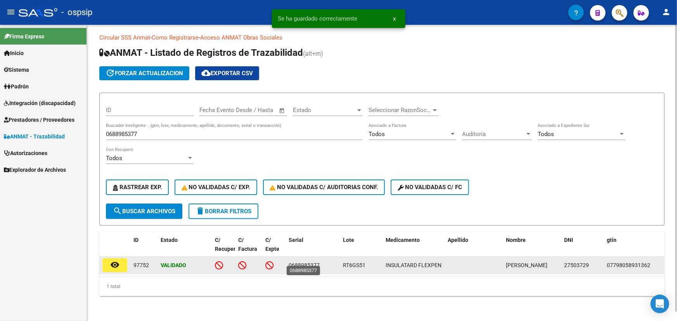
click at [314, 262] on span "0688985377" at bounding box center [304, 265] width 31 height 6
copy span "0688985377"
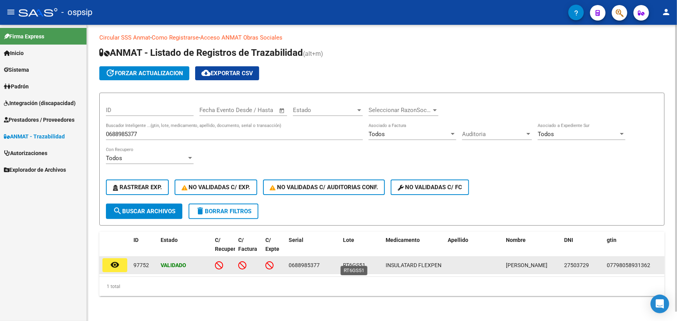
click at [348, 262] on span "RT6GS51" at bounding box center [354, 265] width 23 height 6
copy span "RT6GS51"
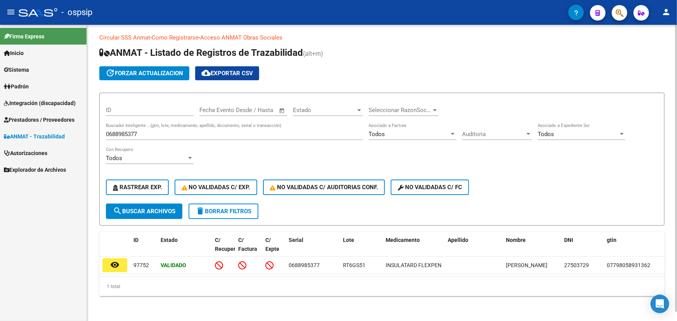
click at [126, 131] on input "0688985377" at bounding box center [234, 134] width 257 height 7
paste input "354306680"
click at [166, 208] on span "search Buscar Archivos" at bounding box center [144, 211] width 62 height 7
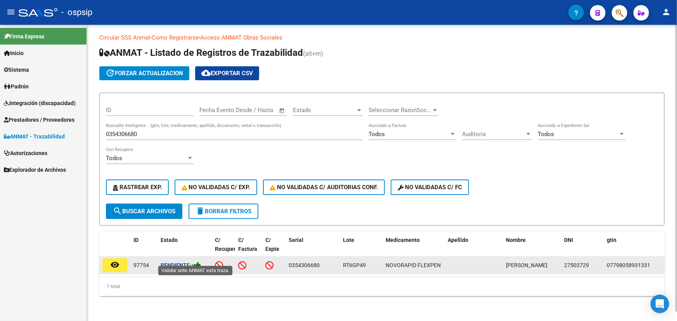
click at [201, 262] on icon at bounding box center [197, 265] width 7 height 7
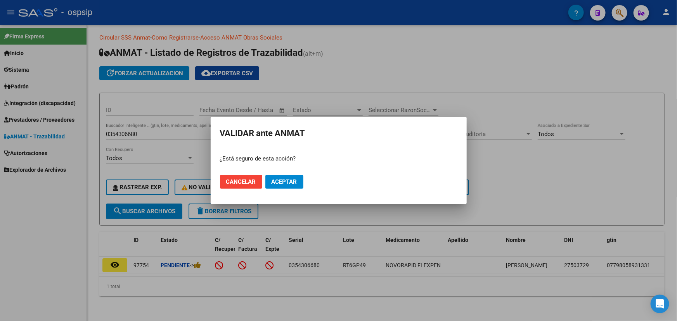
click at [272, 172] on mat-dialog-actions "Cancelar Aceptar" at bounding box center [338, 182] width 237 height 26
click at [276, 184] on span "Aceptar" at bounding box center [285, 182] width 26 height 7
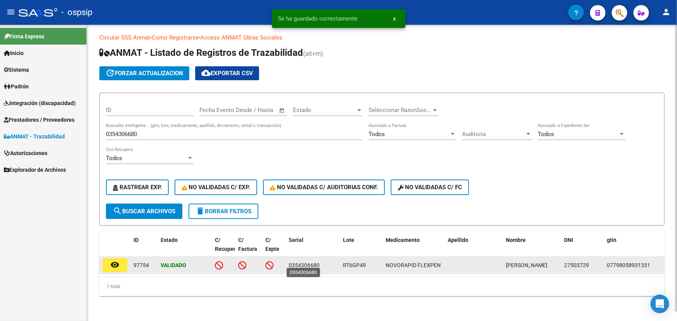
click at [315, 262] on span "0354306680" at bounding box center [304, 265] width 31 height 6
copy span "0354306680"
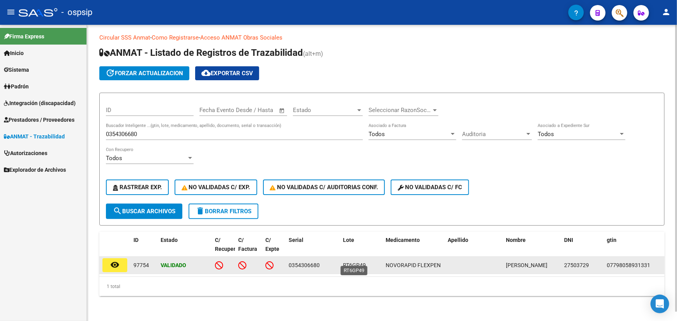
click at [353, 262] on span "RT6GP49" at bounding box center [354, 265] width 23 height 6
copy span "RT6GP49"
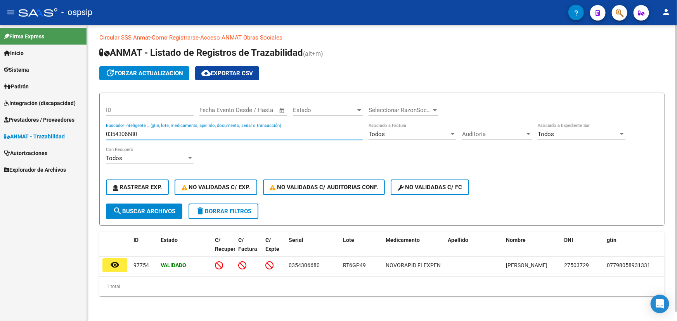
click at [125, 131] on input "0354306680" at bounding box center [234, 134] width 257 height 7
paste input "3591573822"
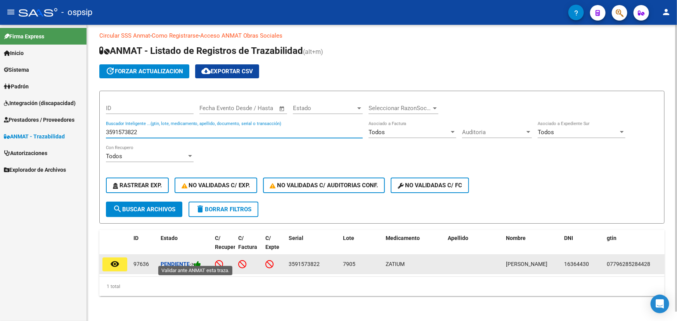
click at [201, 261] on icon at bounding box center [197, 264] width 7 height 7
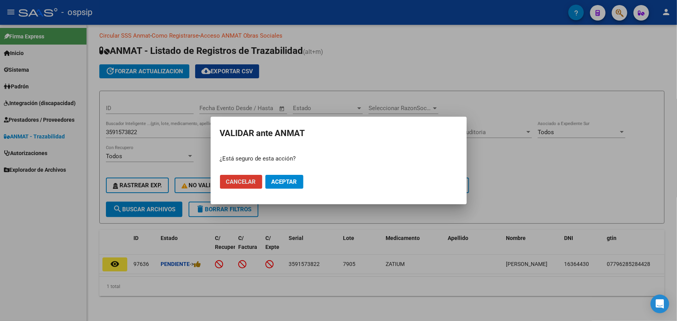
click at [279, 179] on span "Aceptar" at bounding box center [285, 182] width 26 height 7
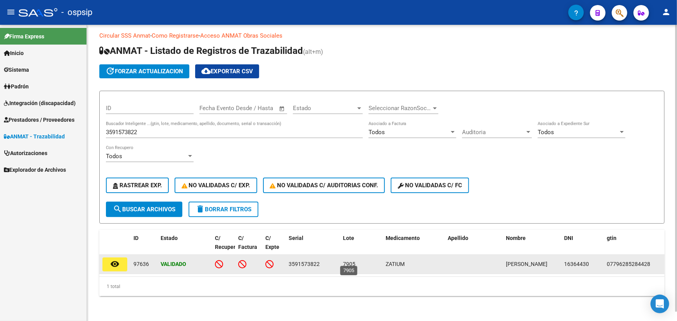
click at [347, 262] on span "7905" at bounding box center [349, 264] width 12 height 6
click at [347, 261] on span "7905" at bounding box center [349, 264] width 12 height 6
copy span "7905"
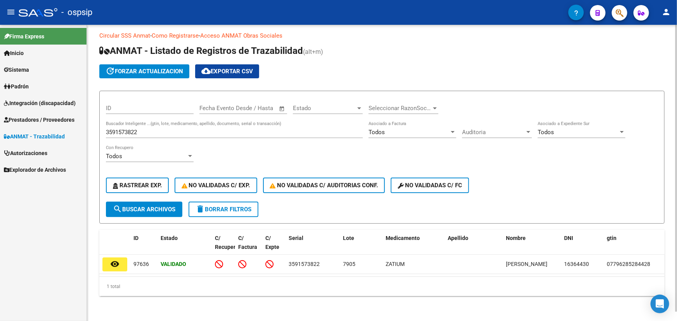
click at [128, 129] on input "3591573822" at bounding box center [234, 132] width 257 height 7
paste input "111754FK53FACH"
click at [140, 206] on span "search Buscar Archivos" at bounding box center [144, 209] width 62 height 7
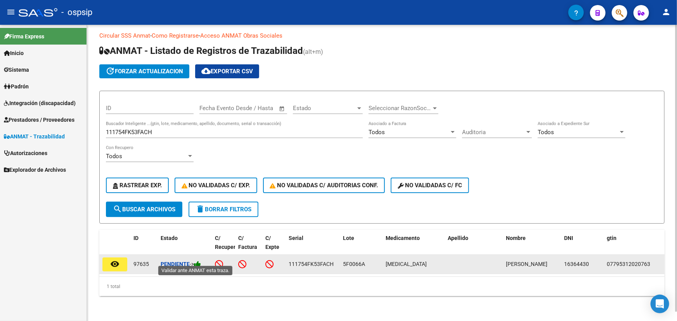
click at [201, 261] on icon at bounding box center [197, 264] width 7 height 7
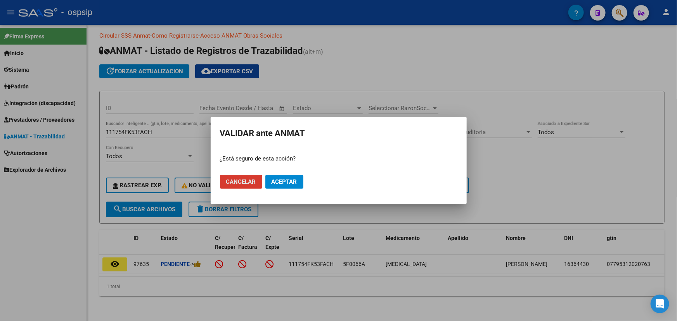
click at [283, 182] on span "Aceptar" at bounding box center [285, 182] width 26 height 7
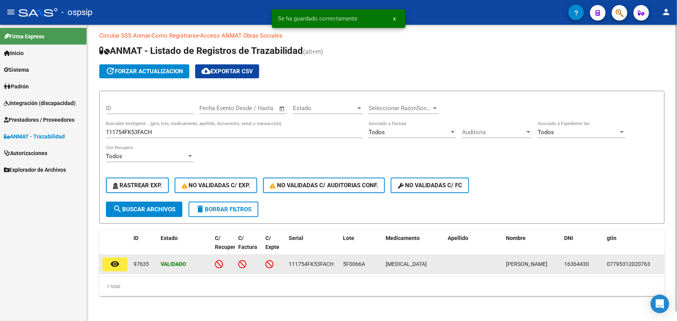
click at [308, 255] on datatable-body-cell "111754FK53FACH" at bounding box center [313, 264] width 54 height 19
click at [307, 261] on span "111754FK53FACH" at bounding box center [311, 264] width 45 height 6
copy span "111754FK53FACH"
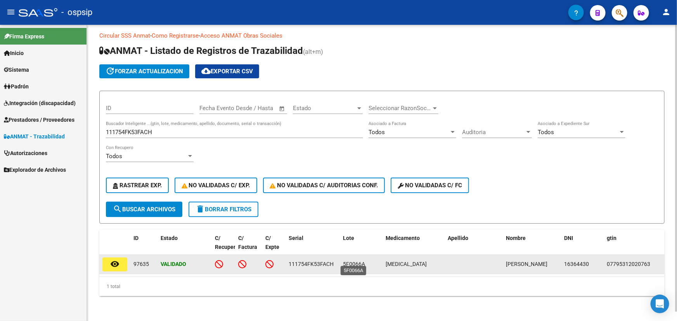
click at [353, 261] on span "5F0066A" at bounding box center [354, 264] width 22 height 6
copy span "5F0066A"
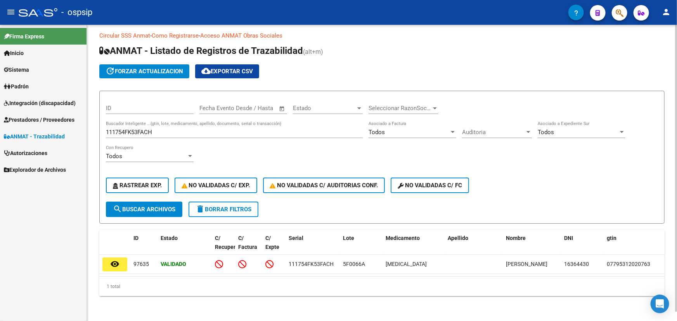
click at [122, 129] on input "111754FK53FACH" at bounding box center [234, 132] width 257 height 7
paste input "EMCE"
type input "111754FK53EMCE"
click at [151, 202] on button "search Buscar Archivos" at bounding box center [144, 210] width 76 height 16
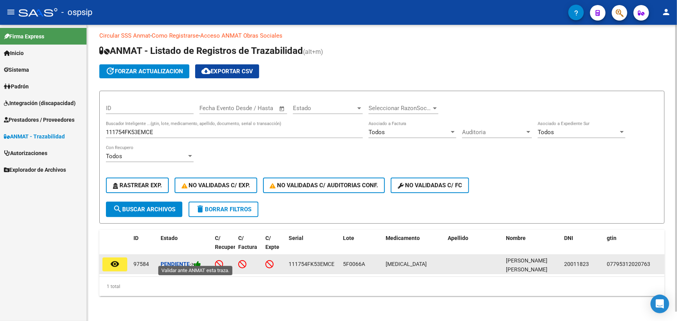
click at [201, 261] on icon at bounding box center [197, 264] width 7 height 7
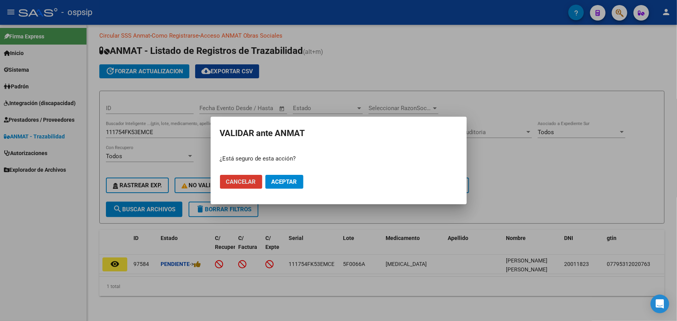
click at [288, 178] on button "Aceptar" at bounding box center [284, 182] width 38 height 14
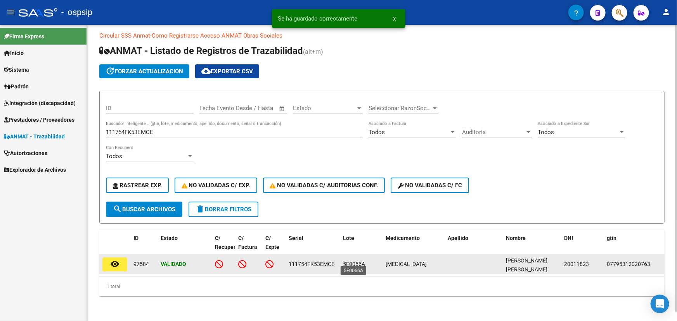
click at [350, 261] on span "5F0066A" at bounding box center [354, 264] width 22 height 6
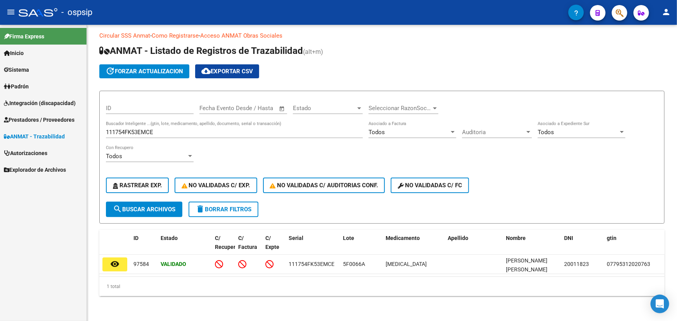
click at [668, 12] on mat-icon "person" at bounding box center [666, 11] width 9 height 9
click at [659, 50] on button "exit_to_app Salir" at bounding box center [650, 51] width 47 height 19
